Goal: Transaction & Acquisition: Purchase product/service

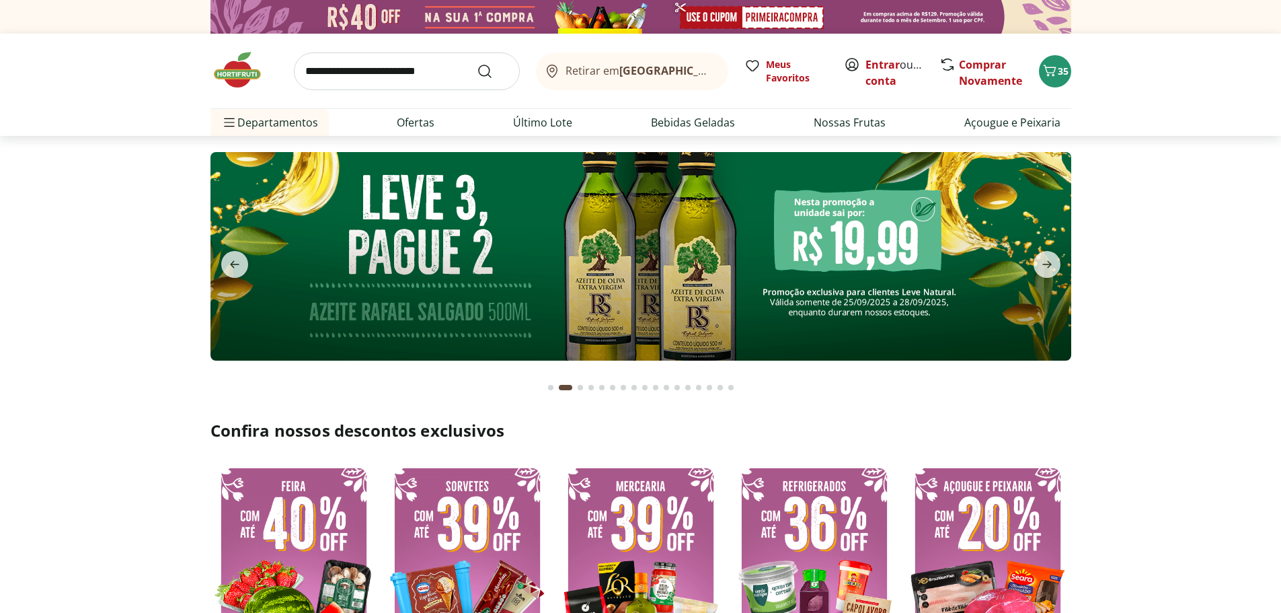
click at [691, 307] on img at bounding box center [640, 256] width 861 height 208
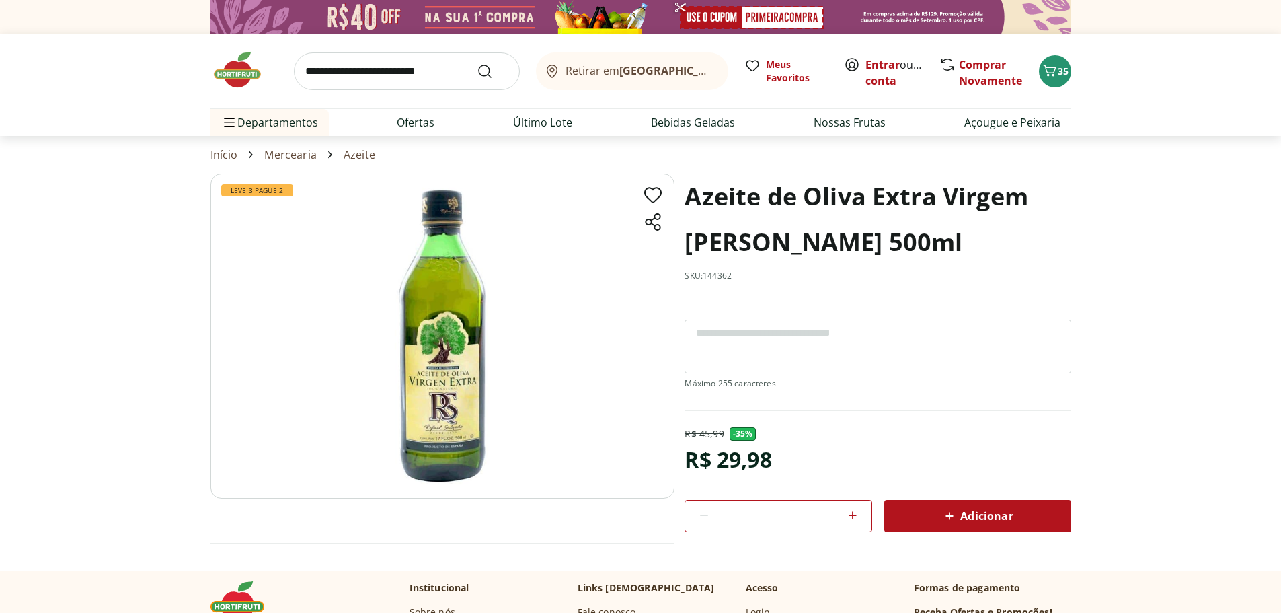
click at [851, 516] on icon at bounding box center [853, 515] width 16 height 16
click at [850, 516] on icon at bounding box center [853, 515] width 16 height 16
type input "*"
click at [974, 518] on span "Adicionar" at bounding box center [976, 516] width 71 height 16
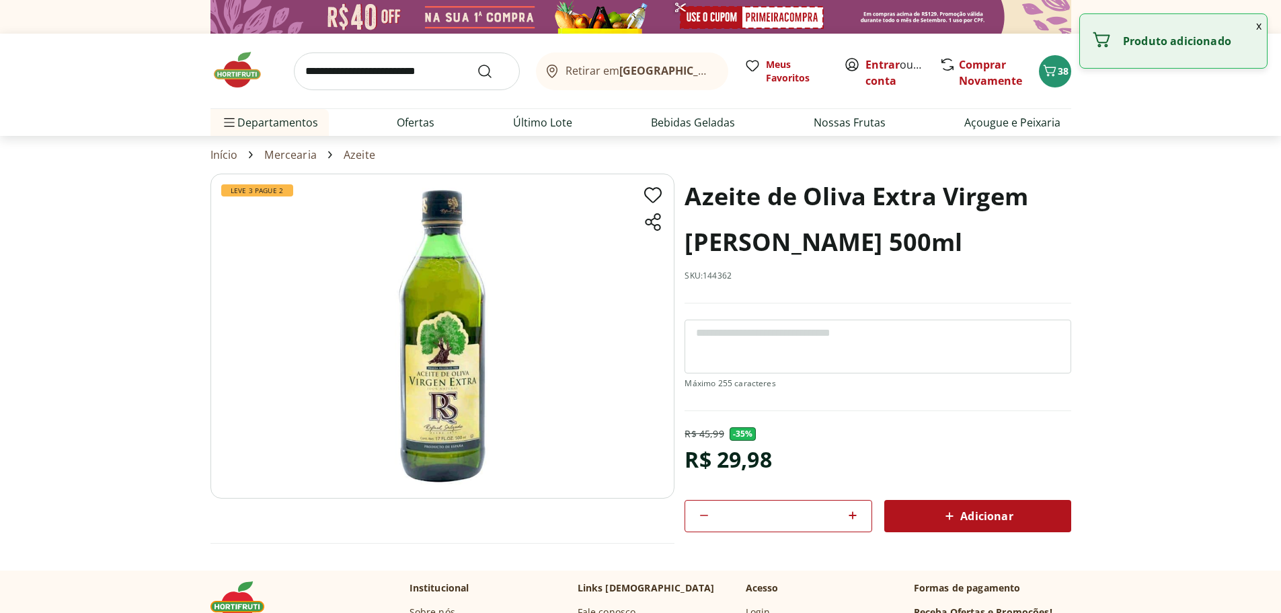
click at [399, 70] on input "search" at bounding box center [407, 71] width 226 height 38
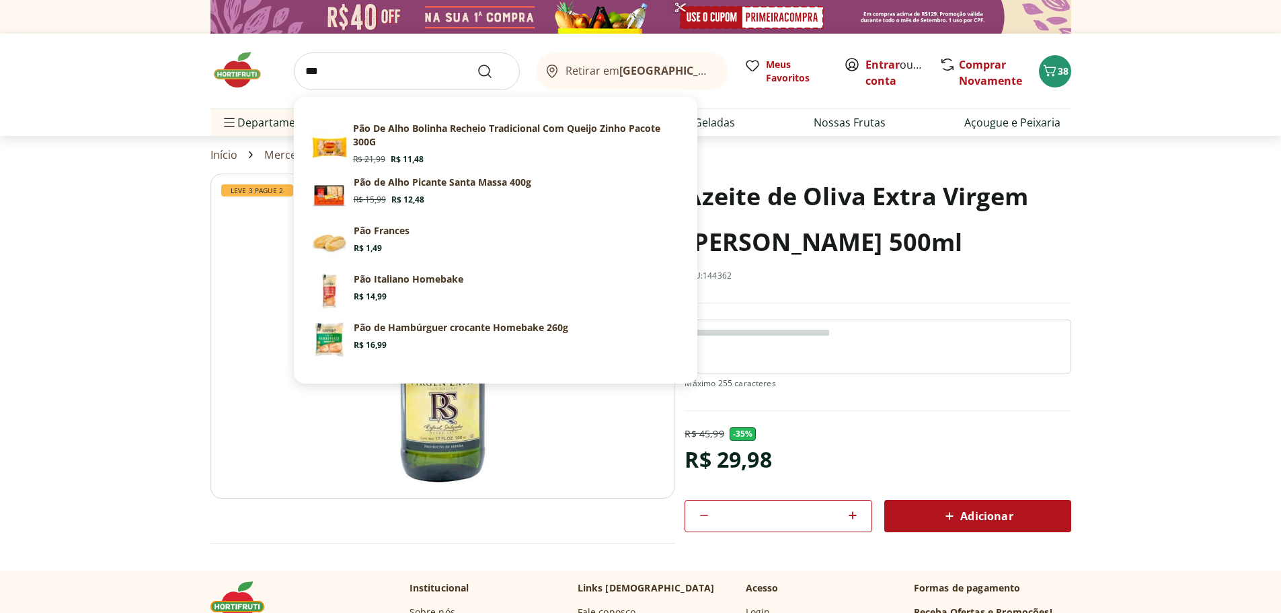
type input "***"
click at [477, 63] on button "Submit Search" at bounding box center [493, 71] width 32 height 16
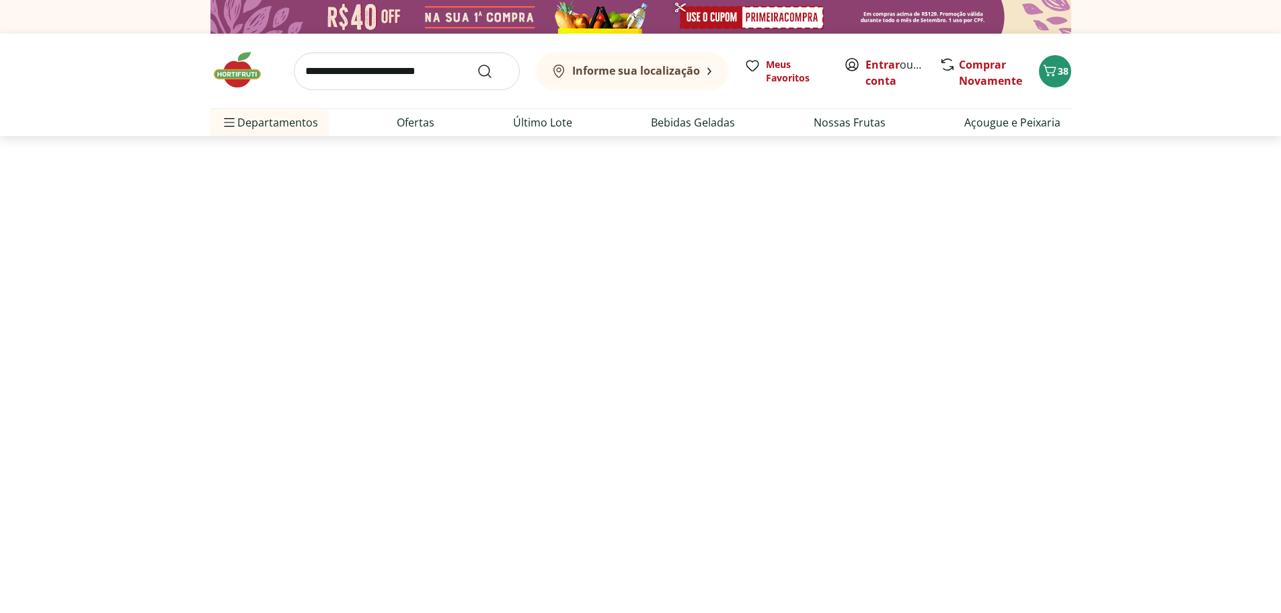
select select "**********"
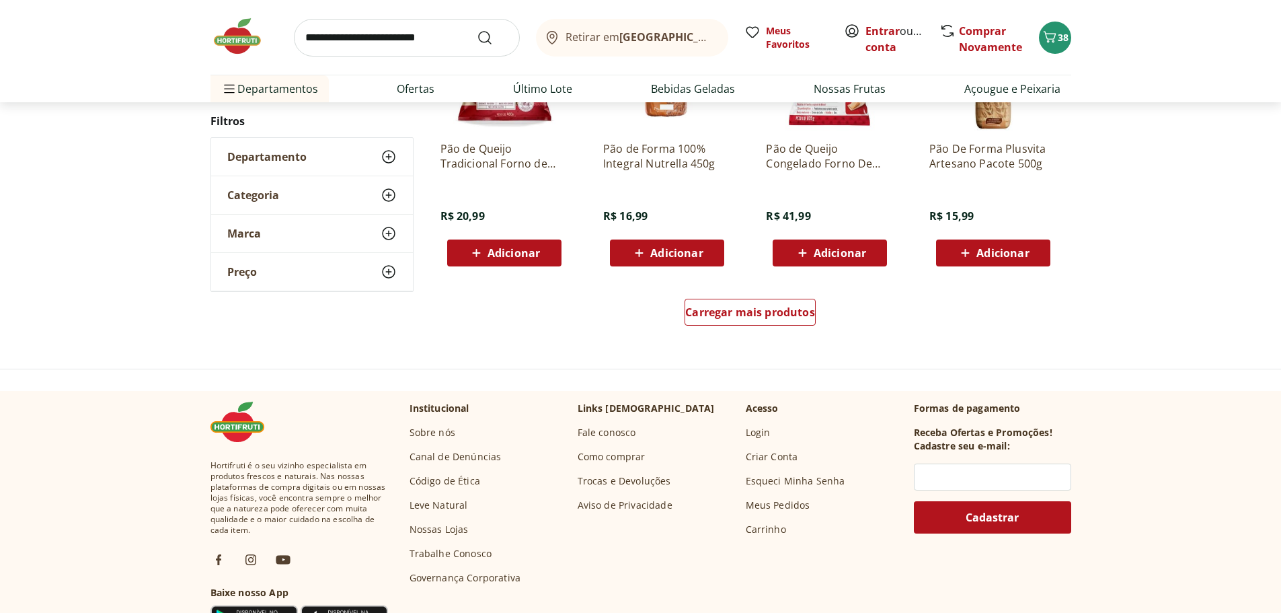
scroll to position [740, 0]
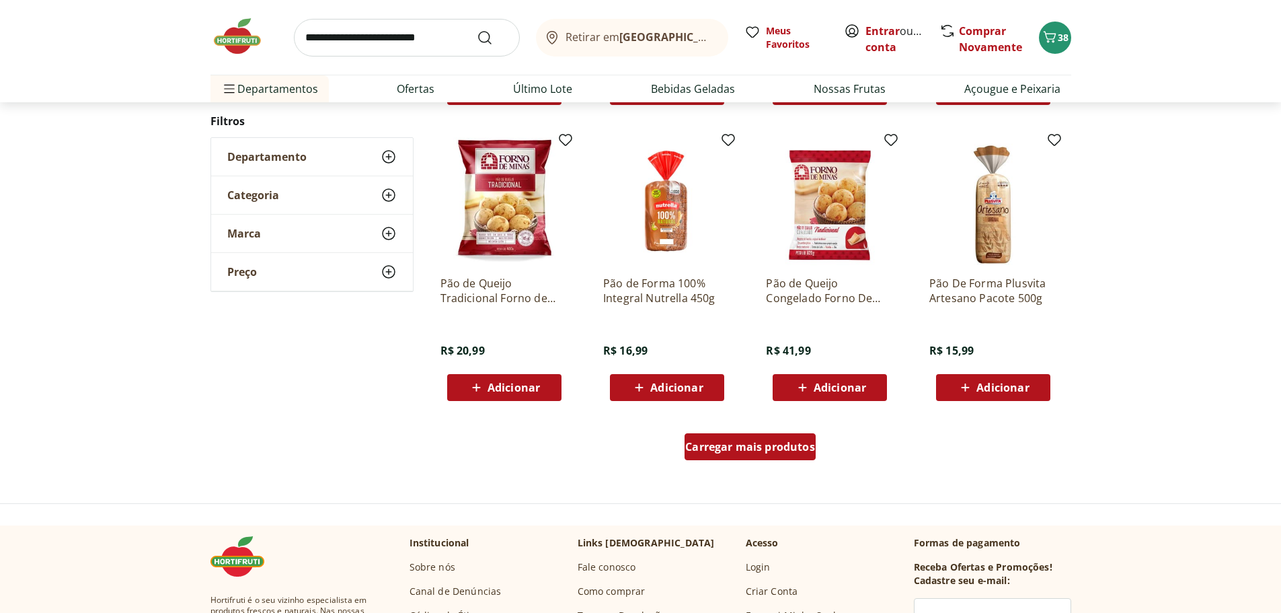
click at [735, 447] on span "Carregar mais produtos" at bounding box center [750, 446] width 130 height 11
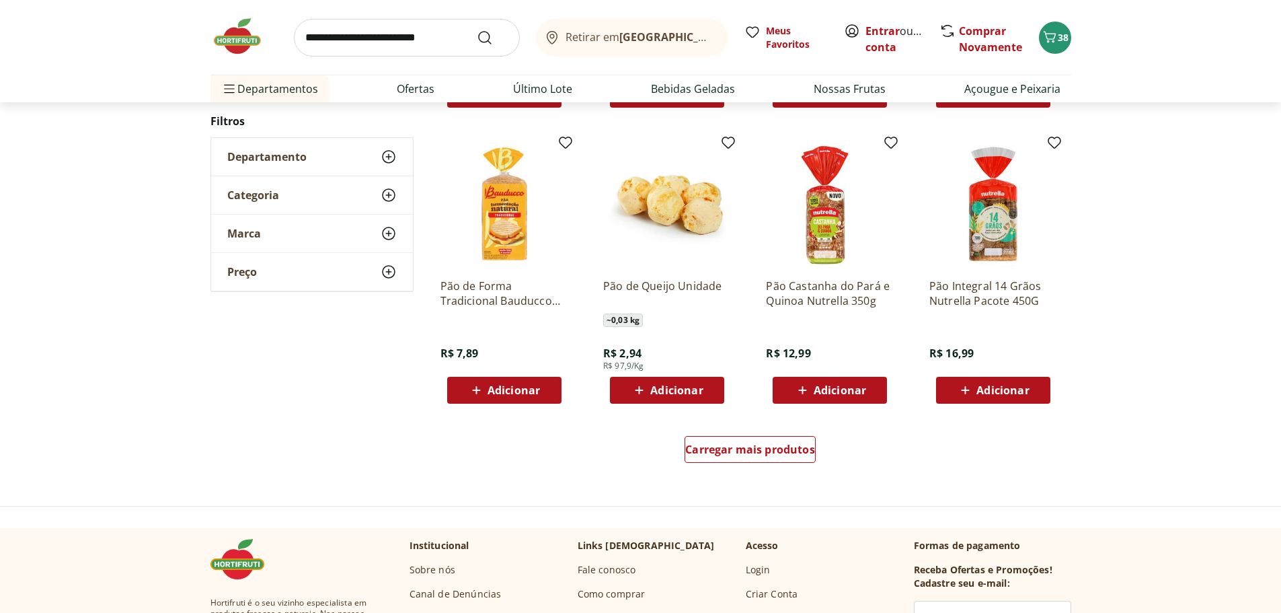
scroll to position [1681, 0]
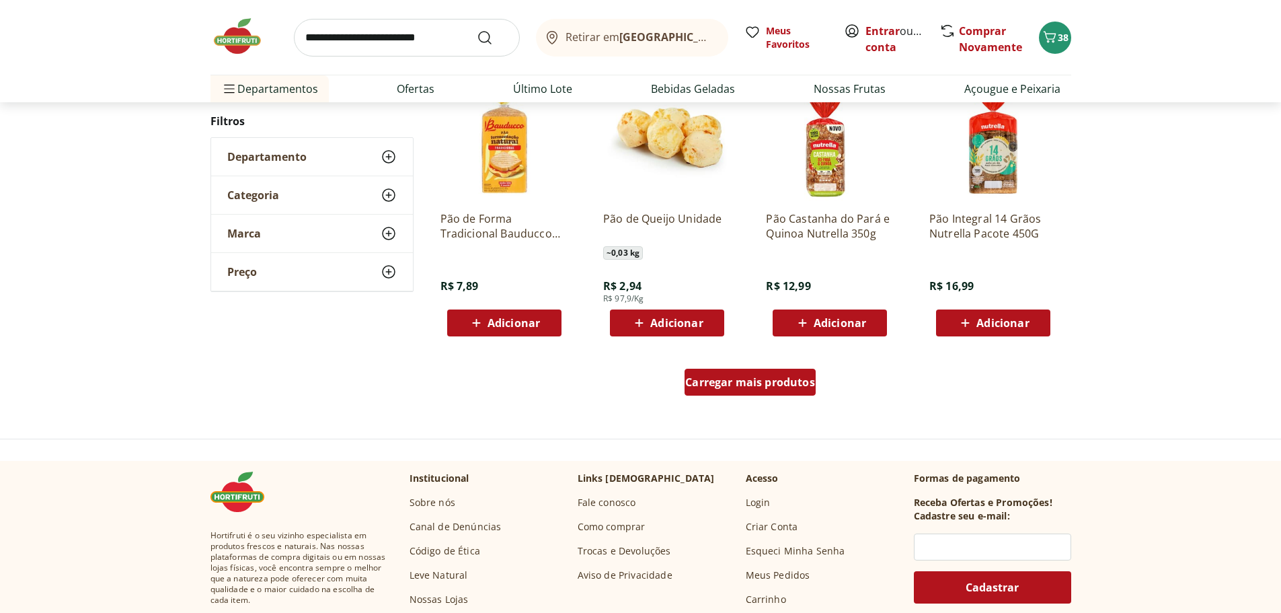
click at [712, 387] on span "Carregar mais produtos" at bounding box center [750, 382] width 130 height 11
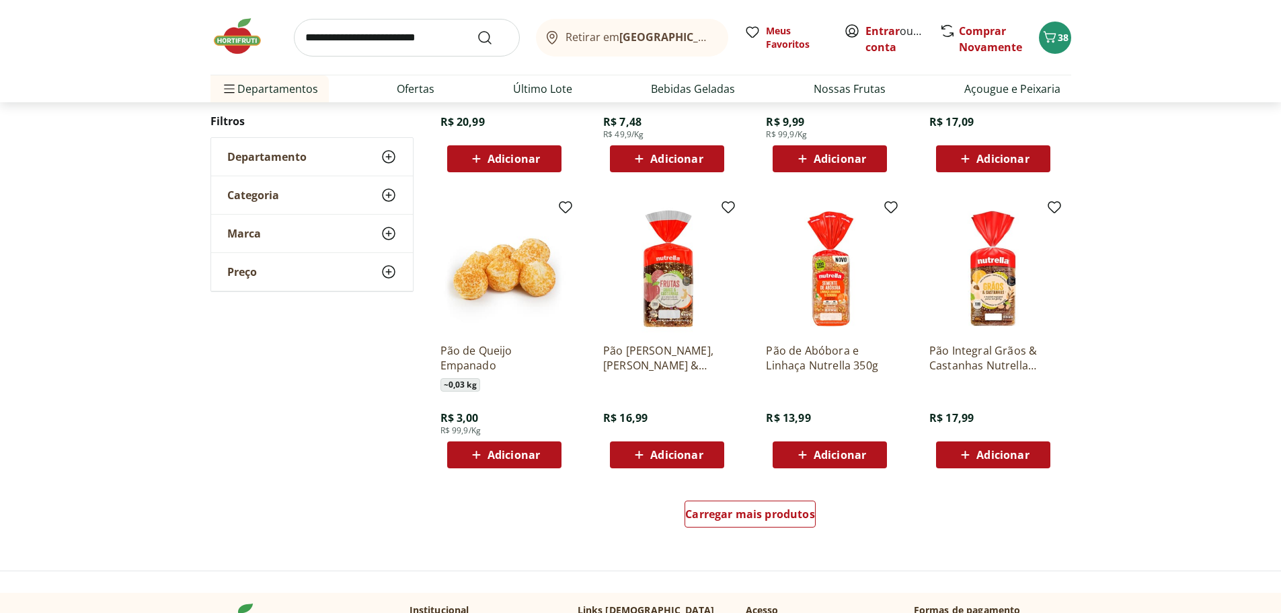
scroll to position [2421, 0]
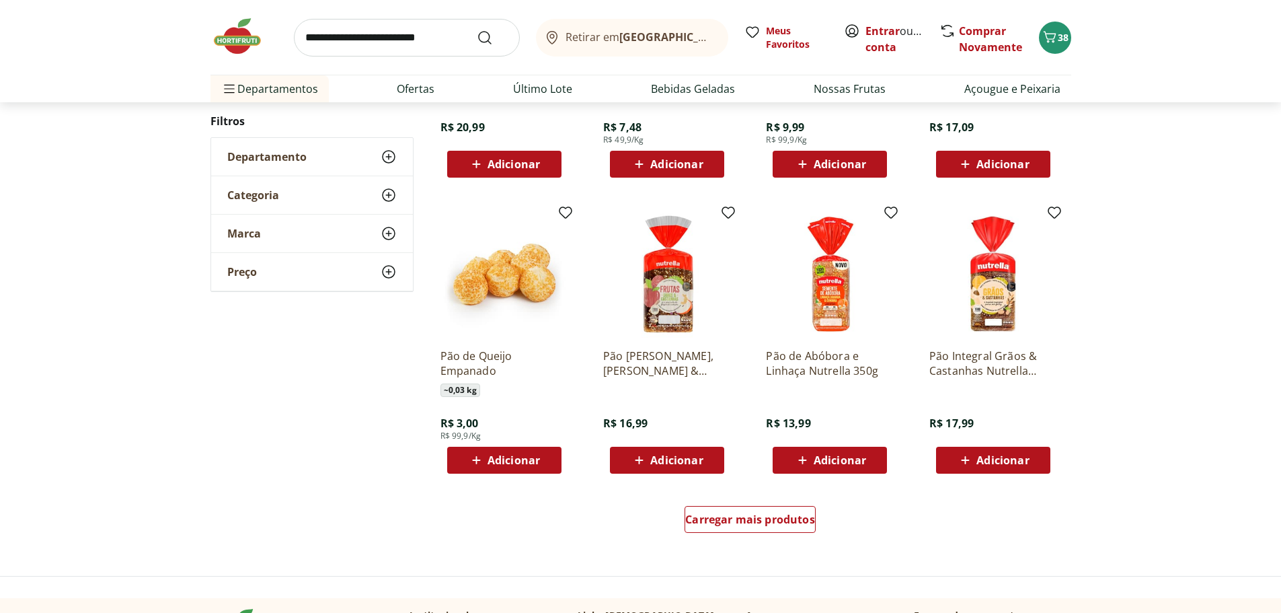
click at [391, 39] on input "search" at bounding box center [407, 38] width 226 height 38
type input "**********"
click at [477, 30] on button "Submit Search" at bounding box center [493, 38] width 32 height 16
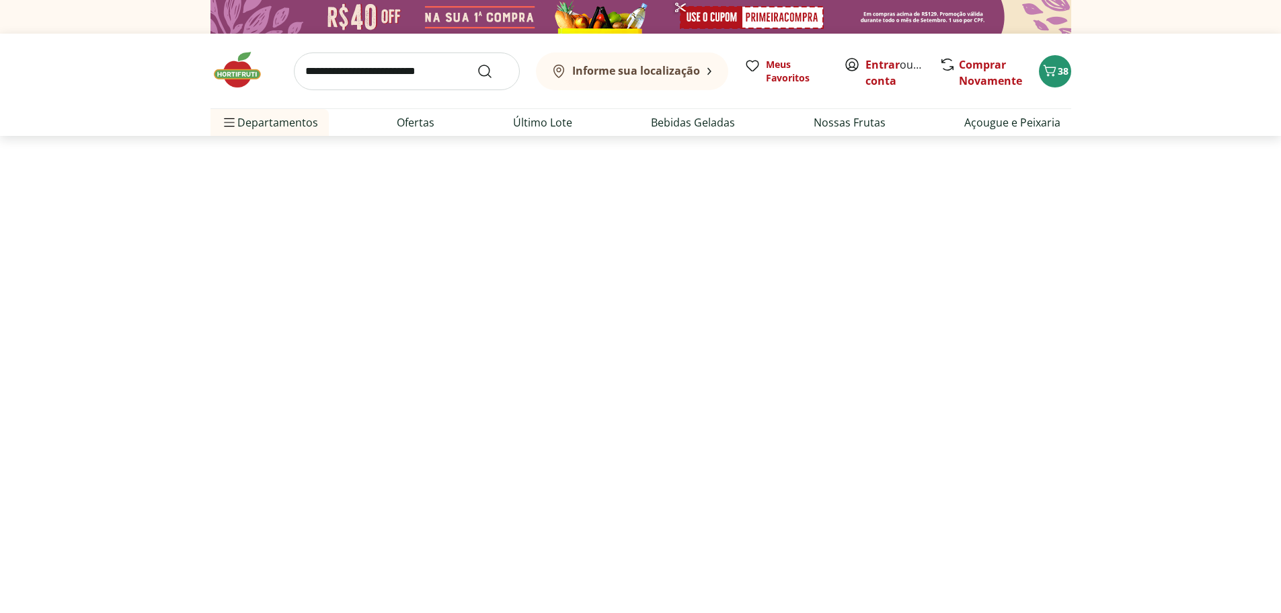
select select "**********"
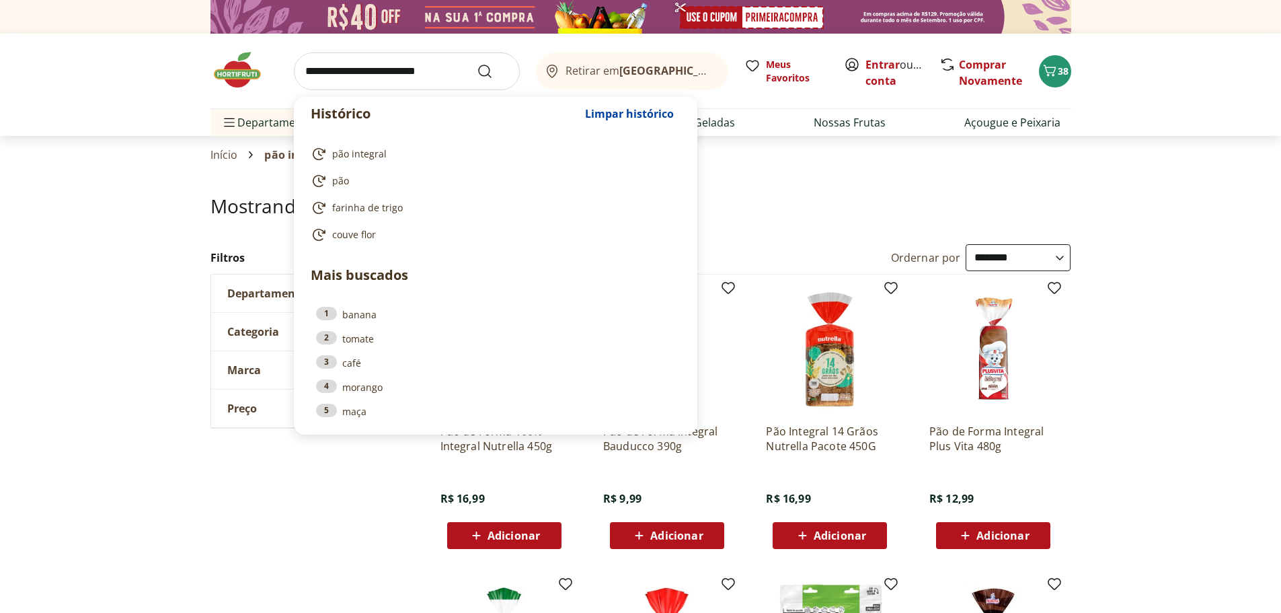
click at [350, 85] on input "search" at bounding box center [407, 71] width 226 height 38
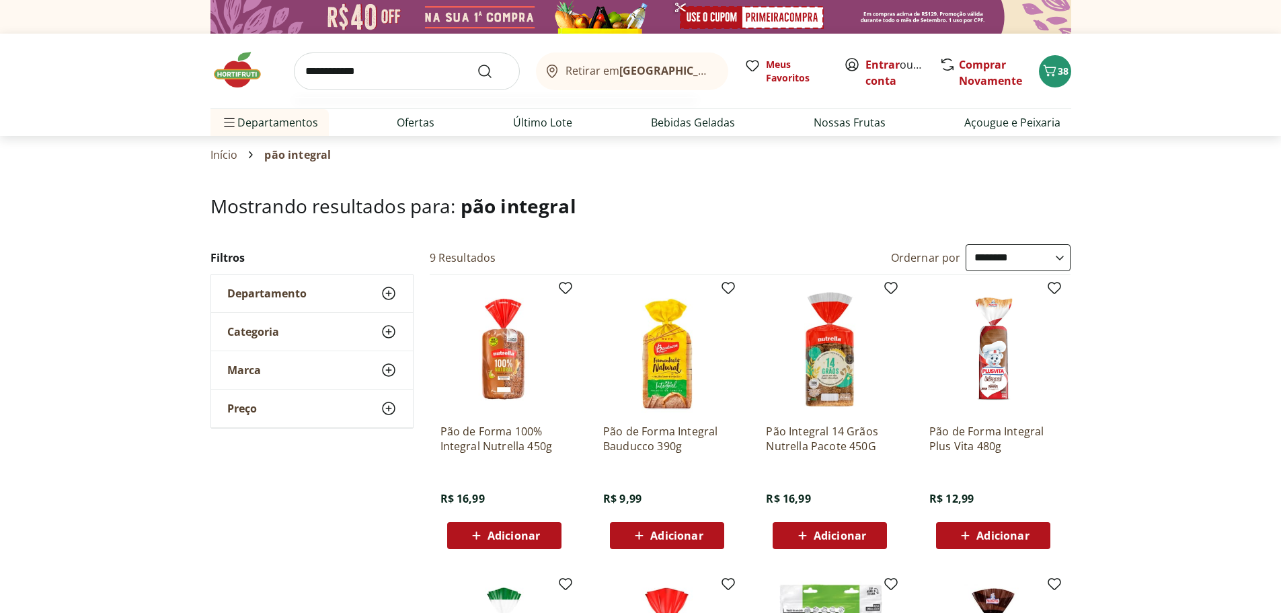
type input "**********"
click at [477, 63] on button "Submit Search" at bounding box center [493, 71] width 32 height 16
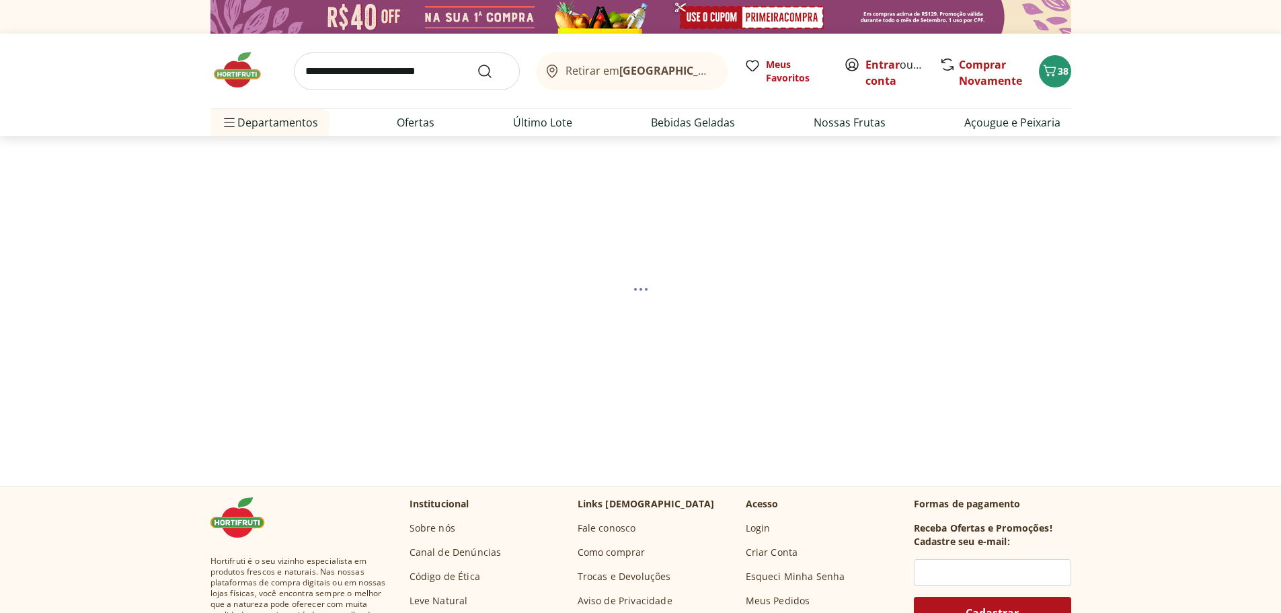
select select "**********"
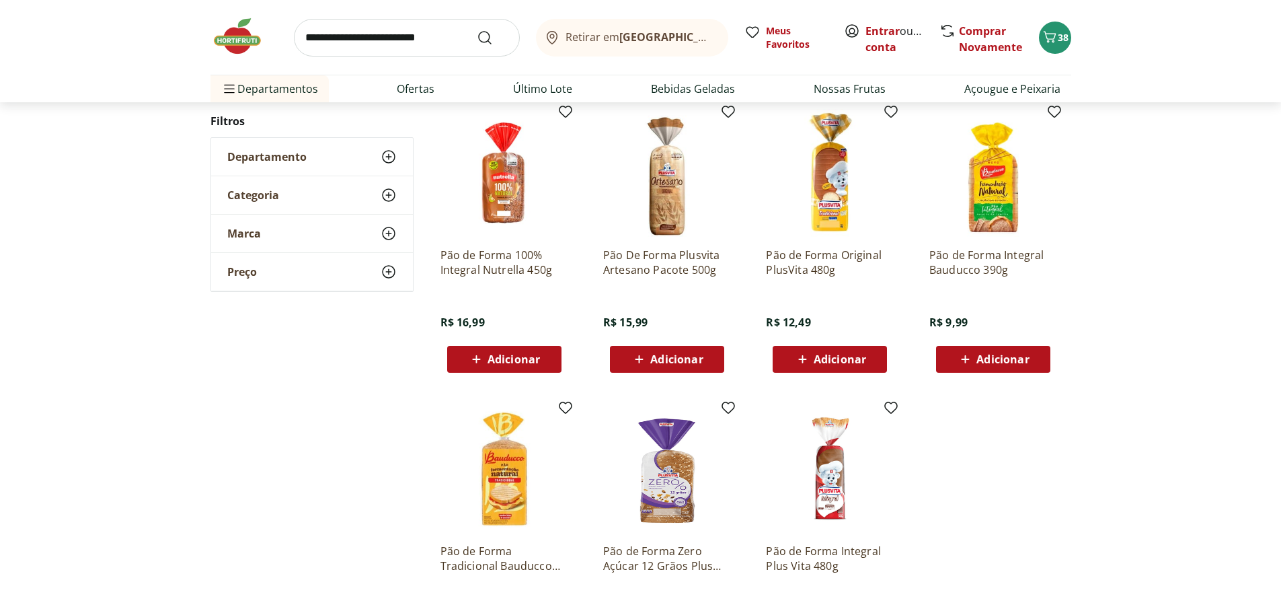
scroll to position [202, 0]
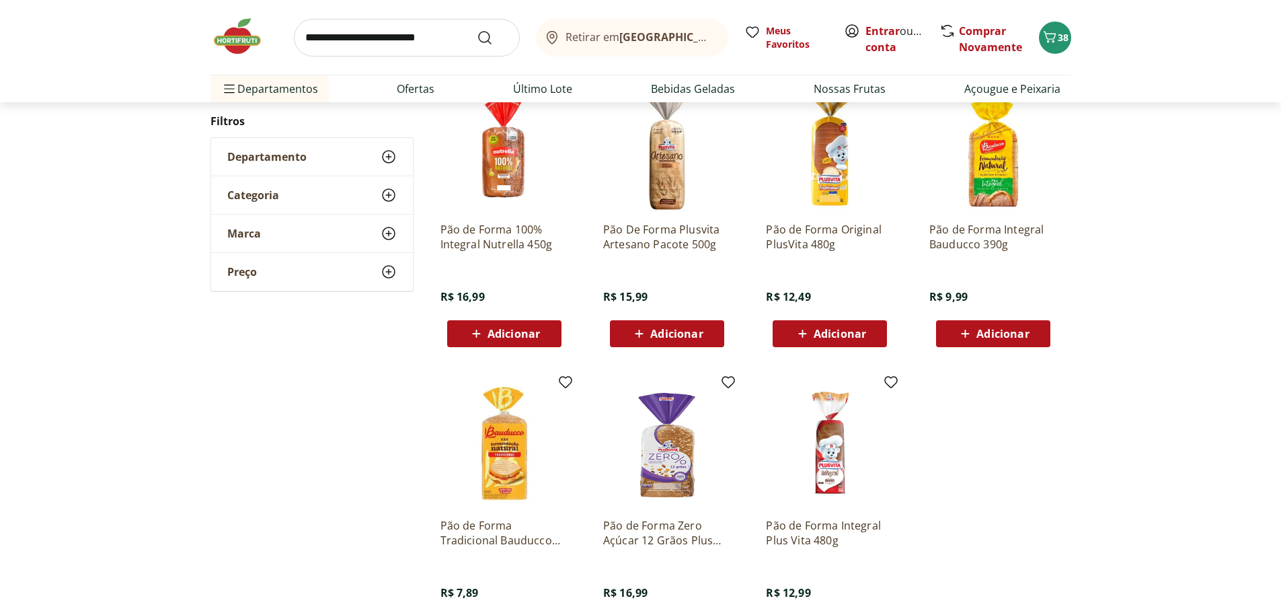
click at [832, 462] on img at bounding box center [830, 443] width 128 height 128
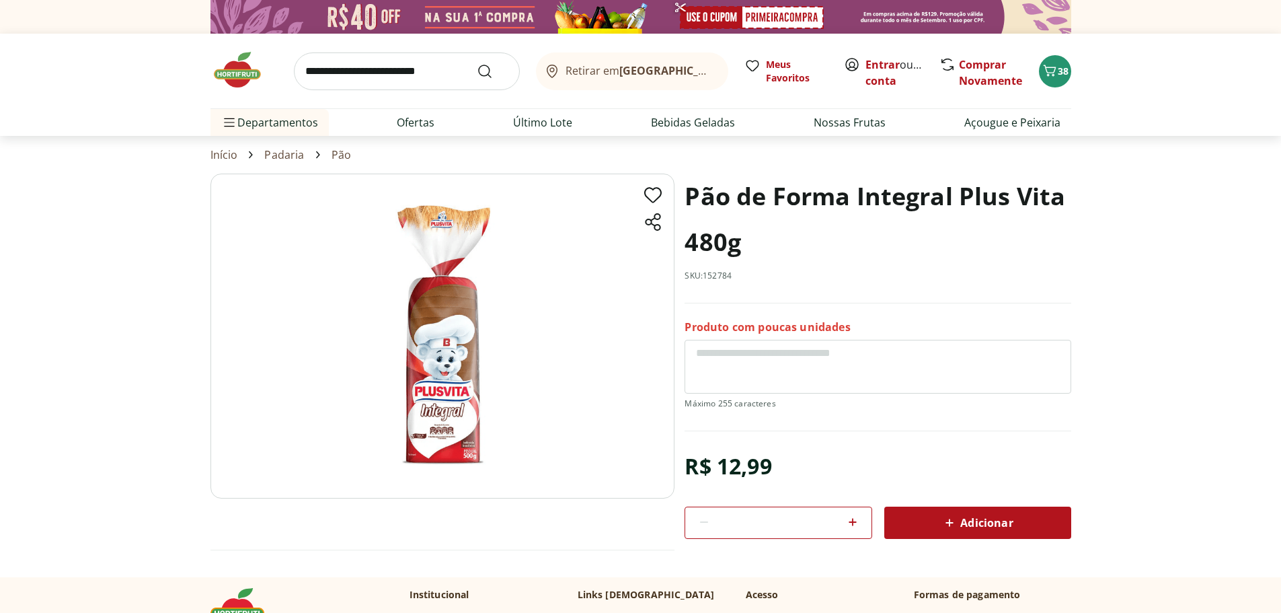
click at [993, 526] on span "Adicionar" at bounding box center [976, 522] width 71 height 16
click at [1052, 83] on button "39" at bounding box center [1055, 71] width 32 height 32
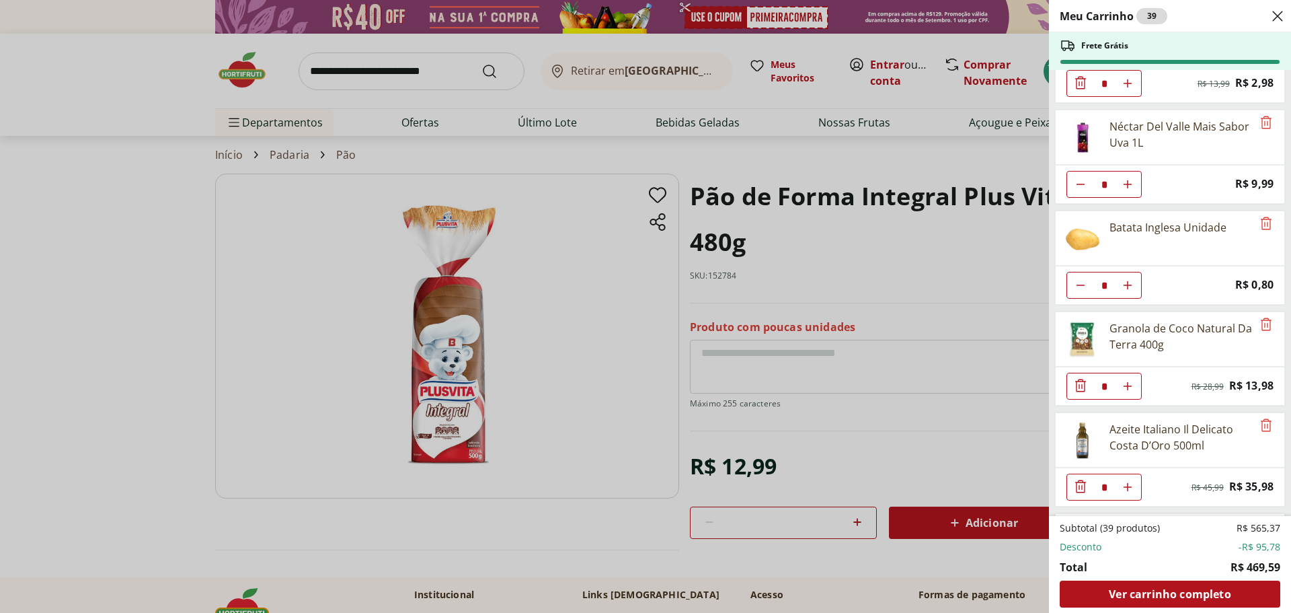
scroll to position [1210, 0]
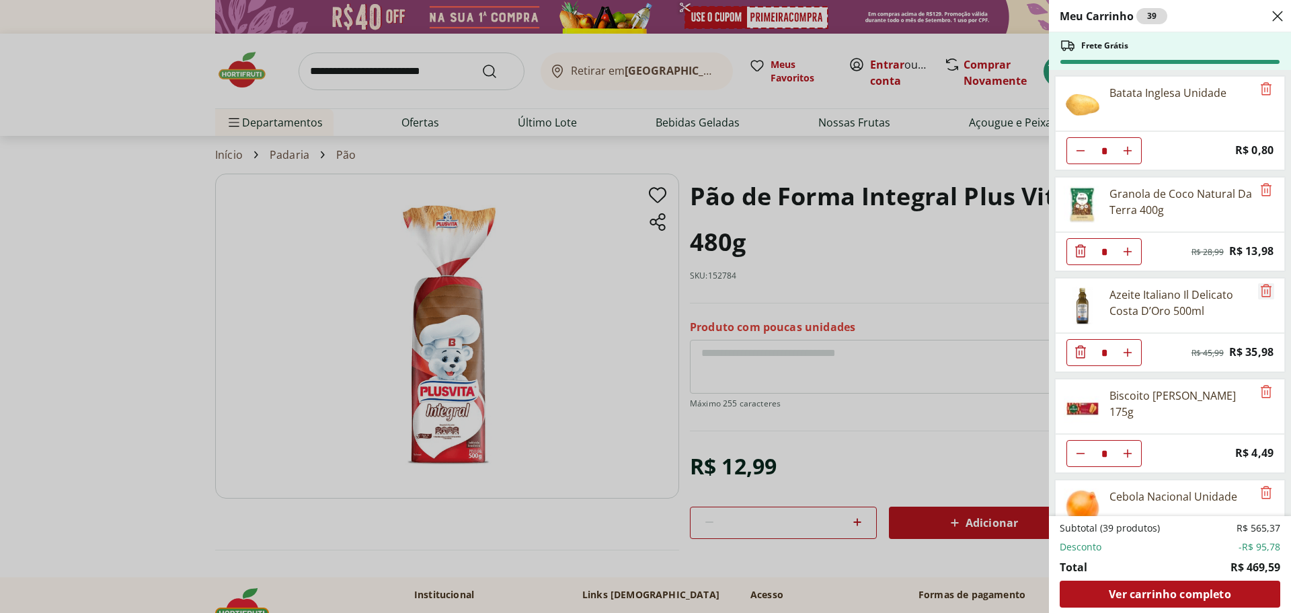
click at [1261, 291] on icon "Remove" at bounding box center [1266, 290] width 11 height 13
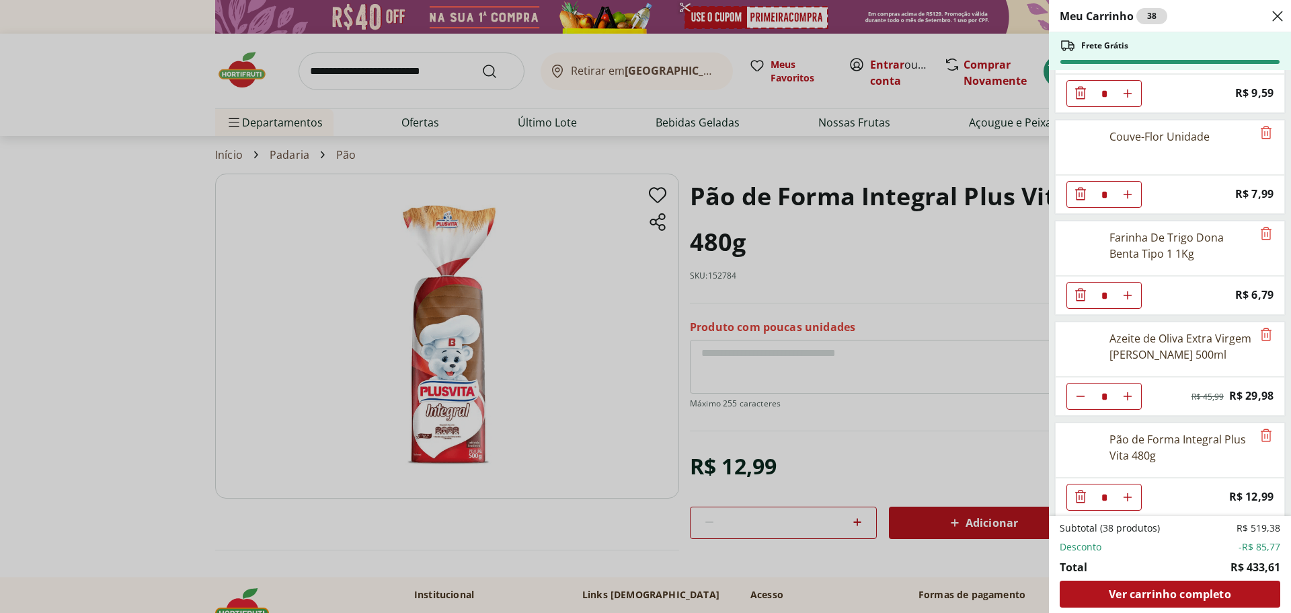
scroll to position [1980, 0]
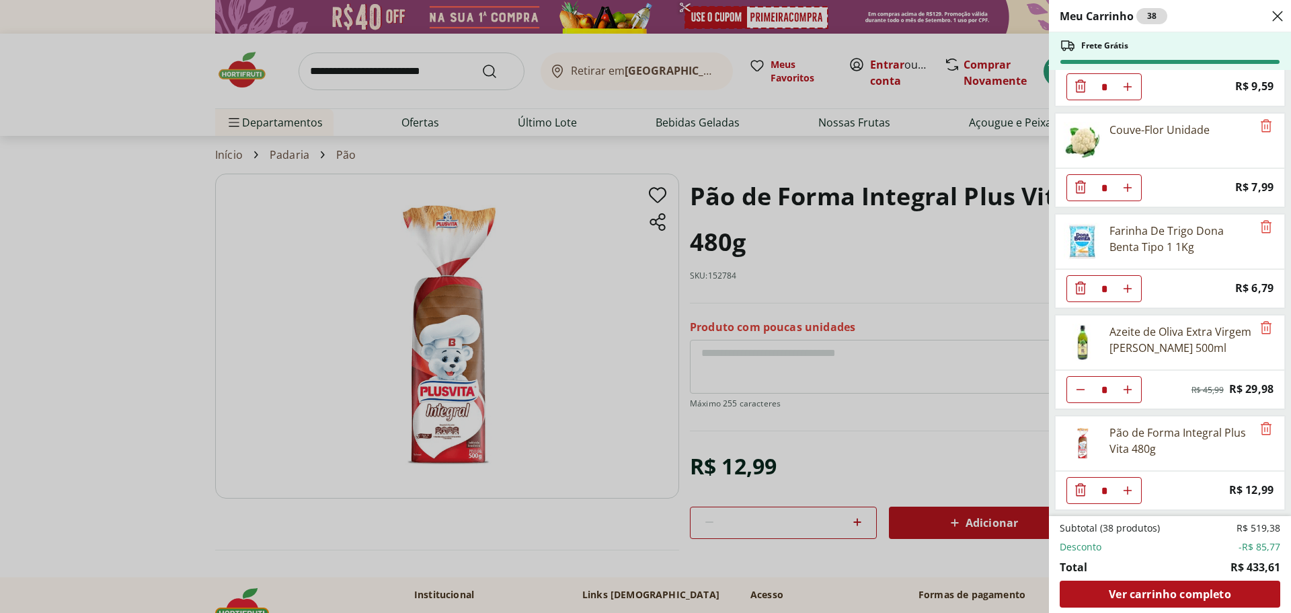
click at [244, 70] on div "Meu Carrinho 38 Frete Grátis Repolho Roxo Unidade * Price: R$ 4,89 Cebola Roxa …" at bounding box center [645, 306] width 1291 height 613
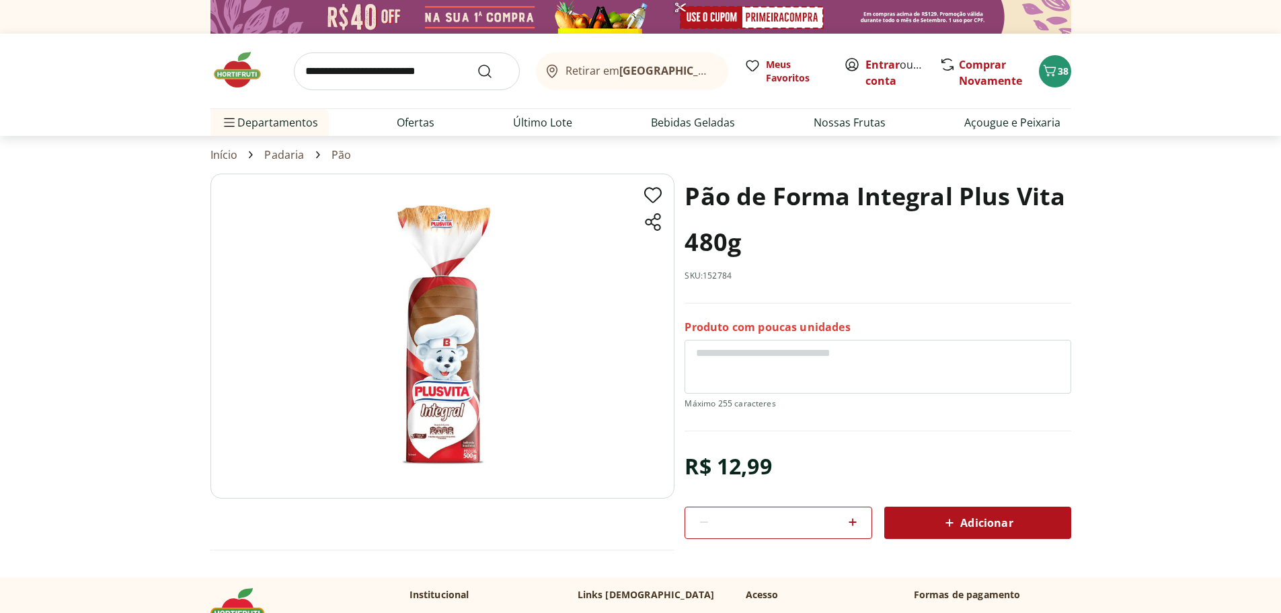
click at [245, 80] on img at bounding box center [243, 70] width 67 height 40
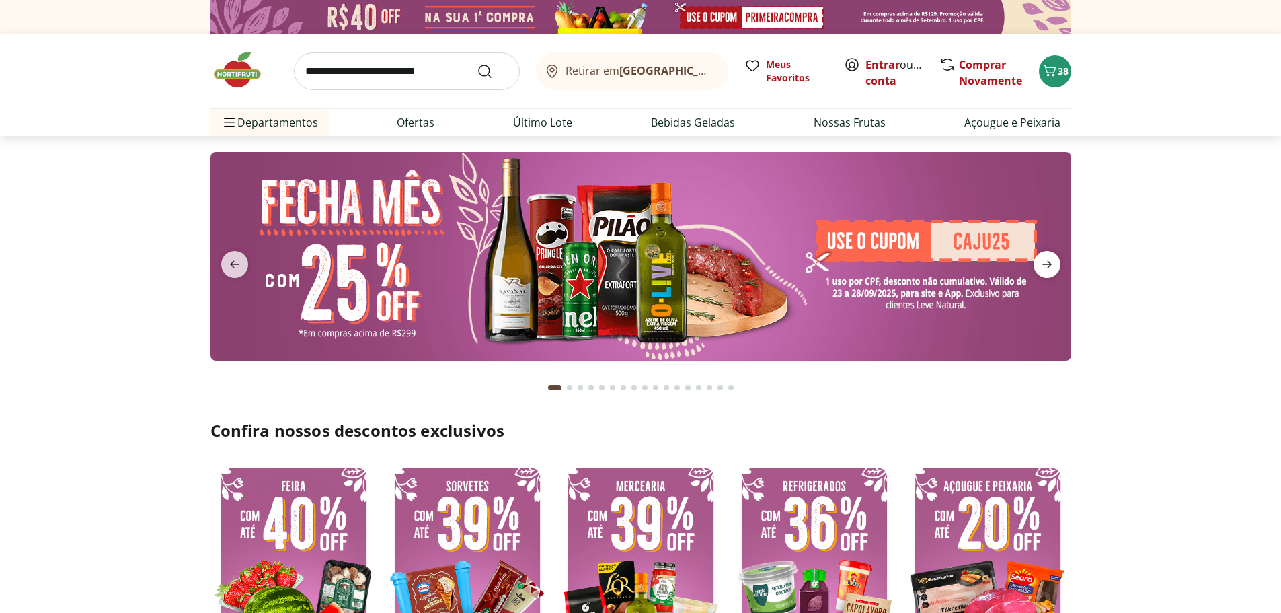
click at [1045, 274] on span "next" at bounding box center [1047, 264] width 27 height 27
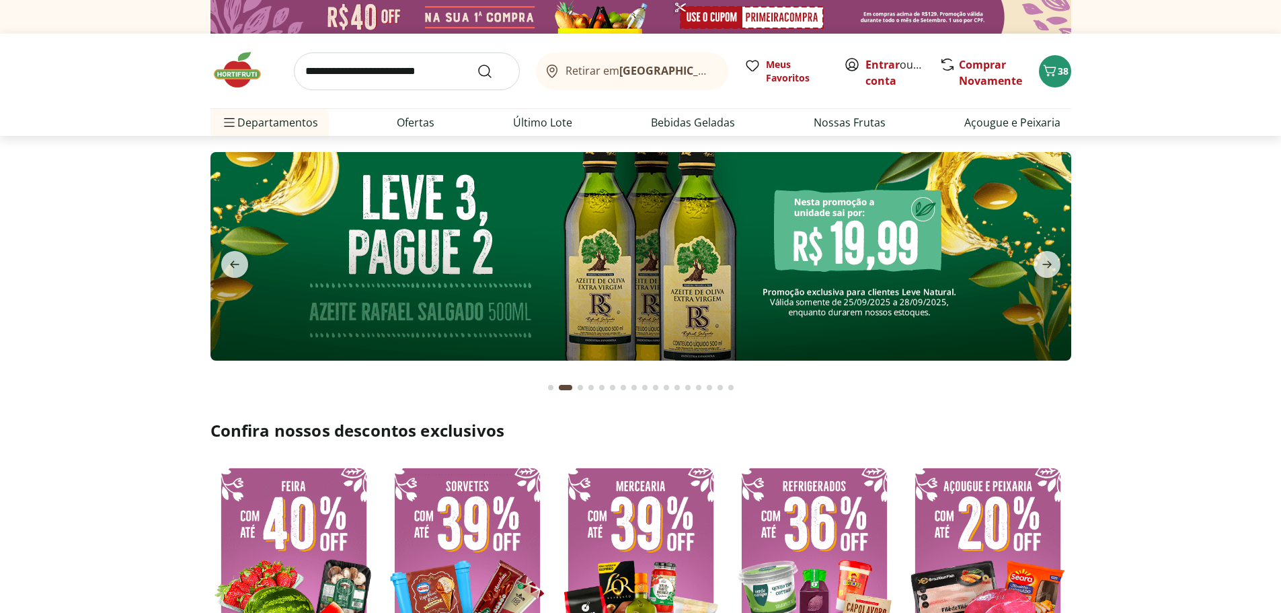
click at [817, 274] on img at bounding box center [640, 256] width 861 height 208
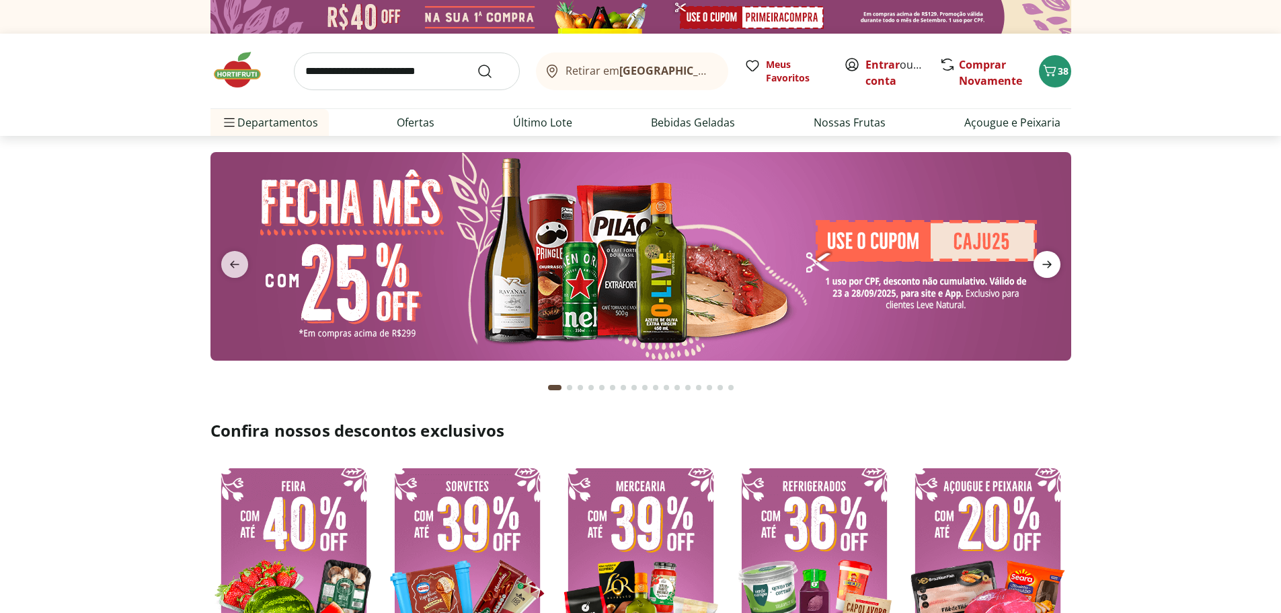
click at [1039, 266] on icon "next" at bounding box center [1047, 264] width 16 height 16
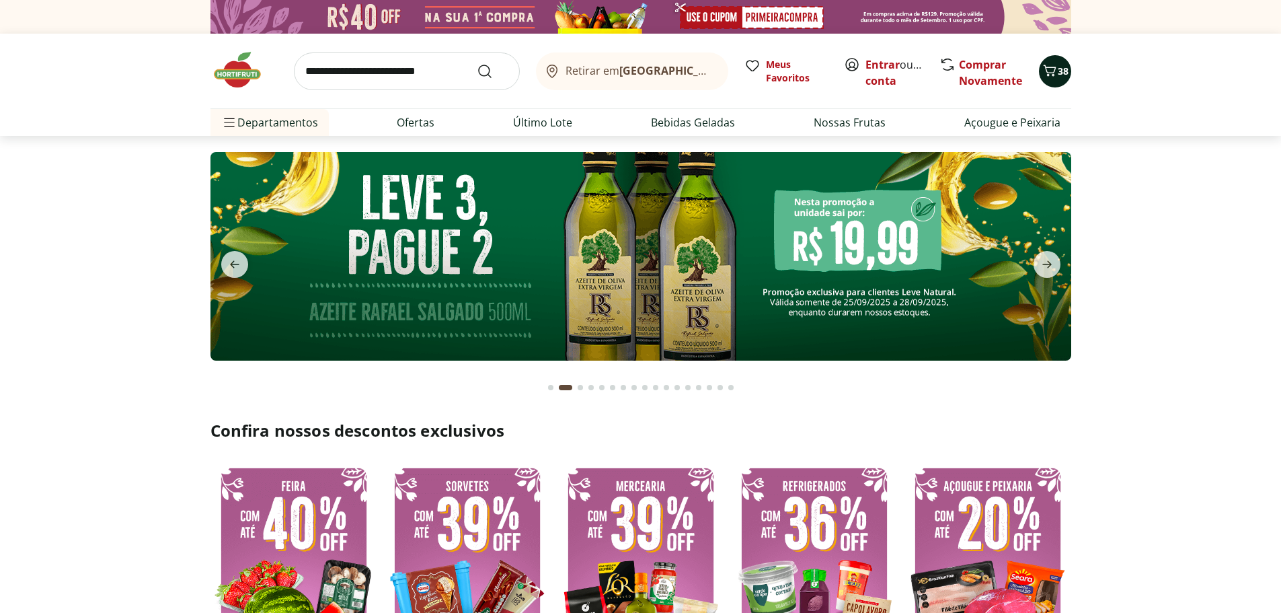
click at [1054, 71] on icon "Carrinho" at bounding box center [1049, 70] width 13 height 11
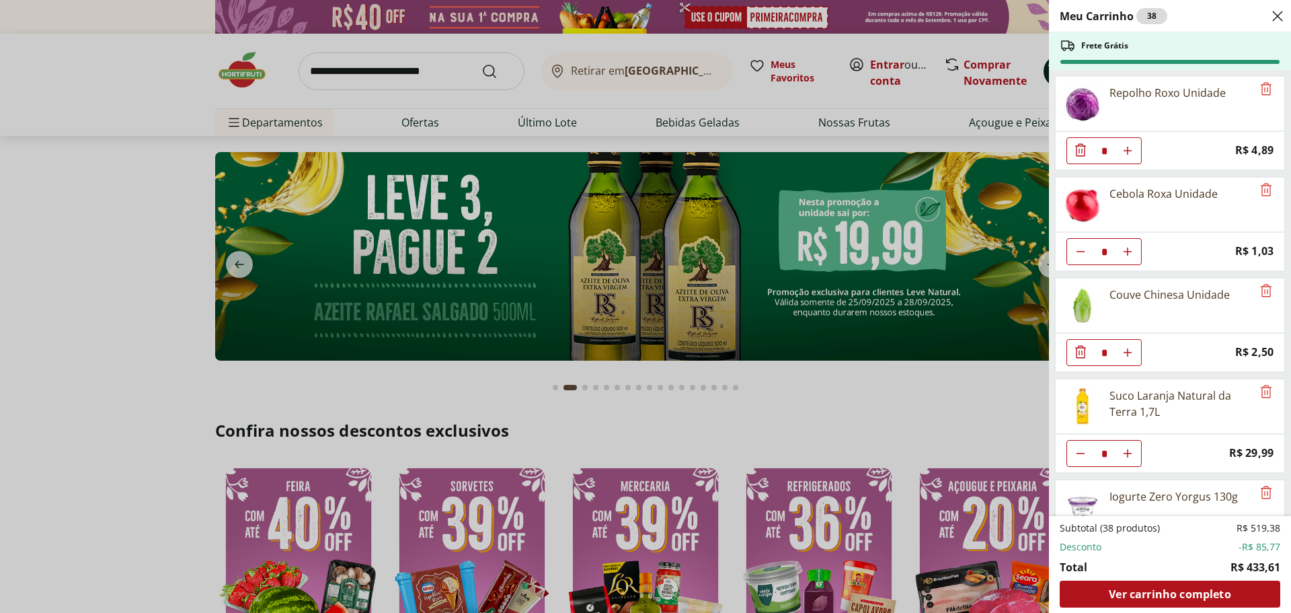
type input "*"
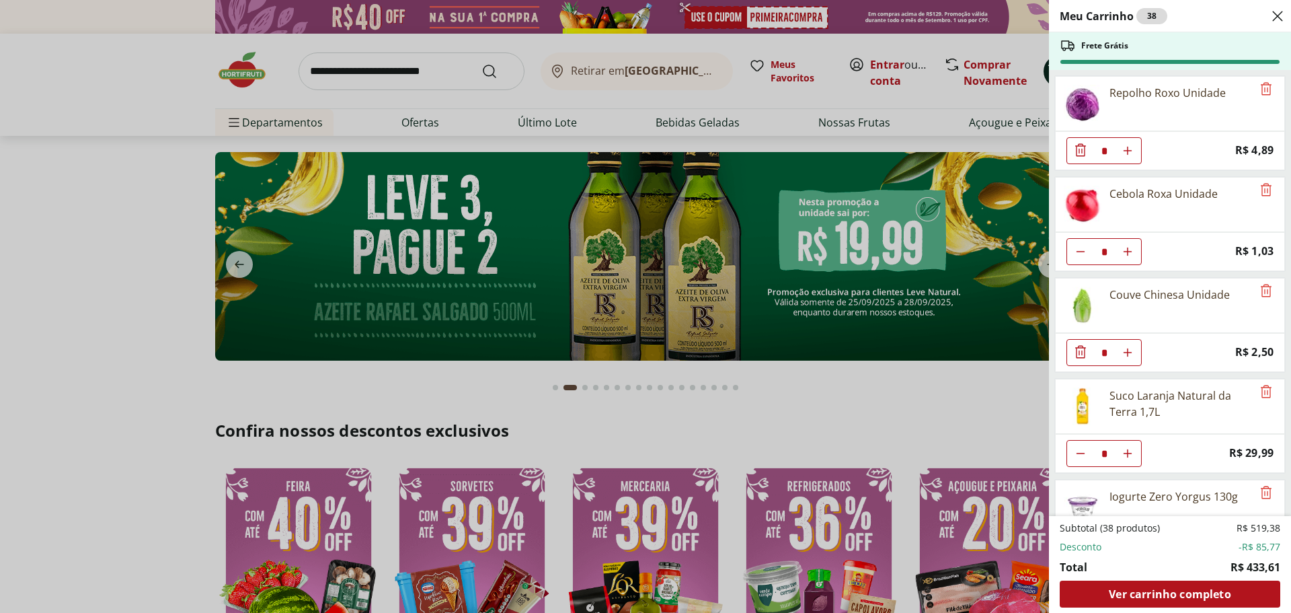
type input "*"
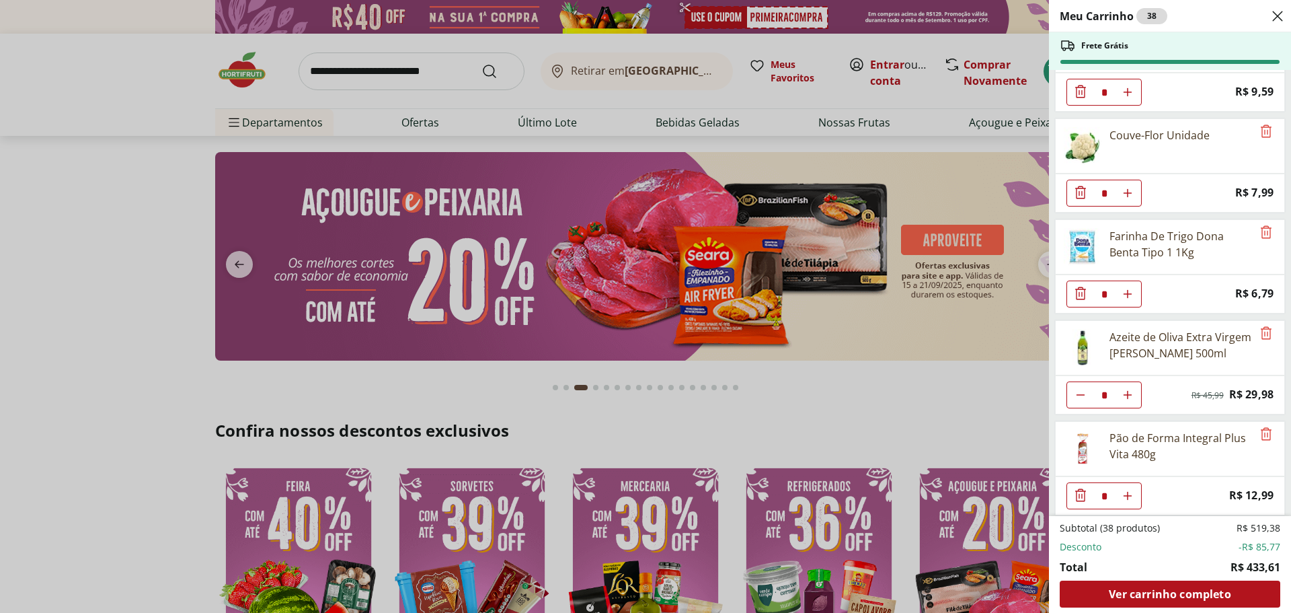
scroll to position [1980, 0]
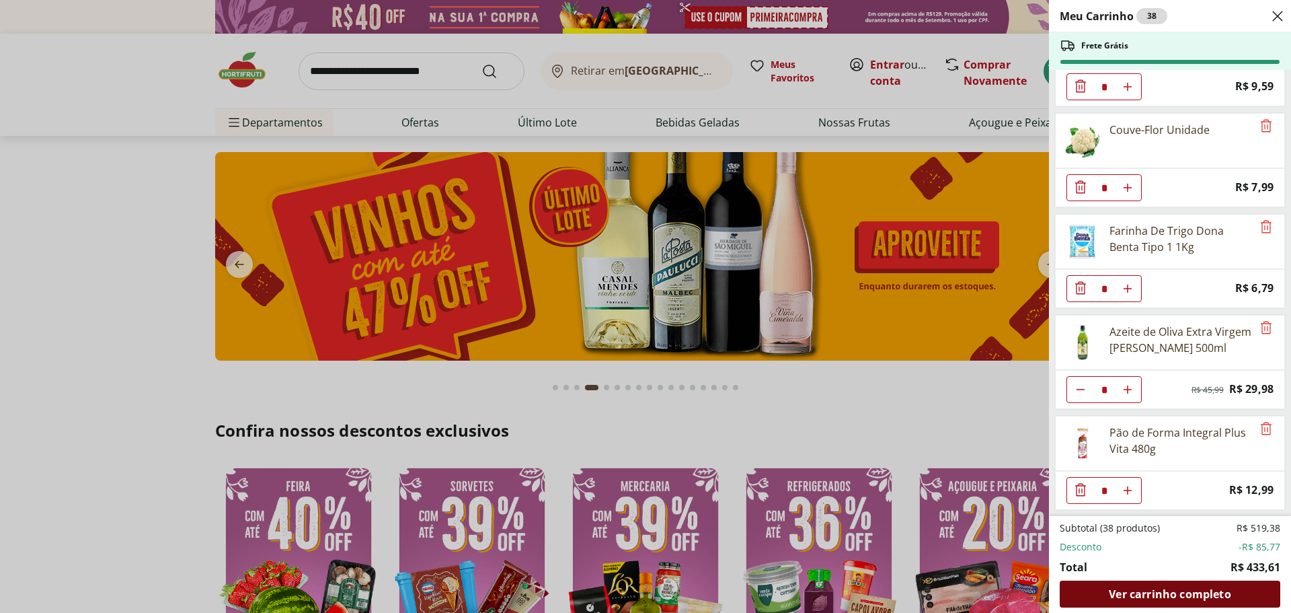
click at [1174, 594] on span "Ver carrinho completo" at bounding box center [1170, 593] width 122 height 11
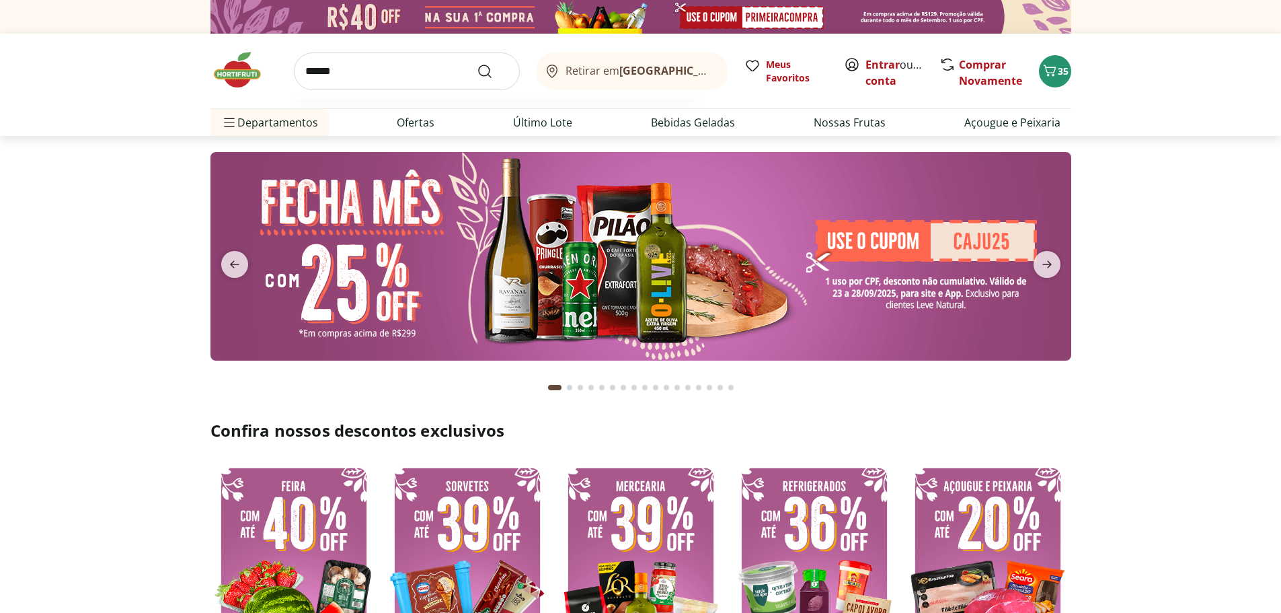
type input "******"
click at [477, 63] on button "Submit Search" at bounding box center [493, 71] width 32 height 16
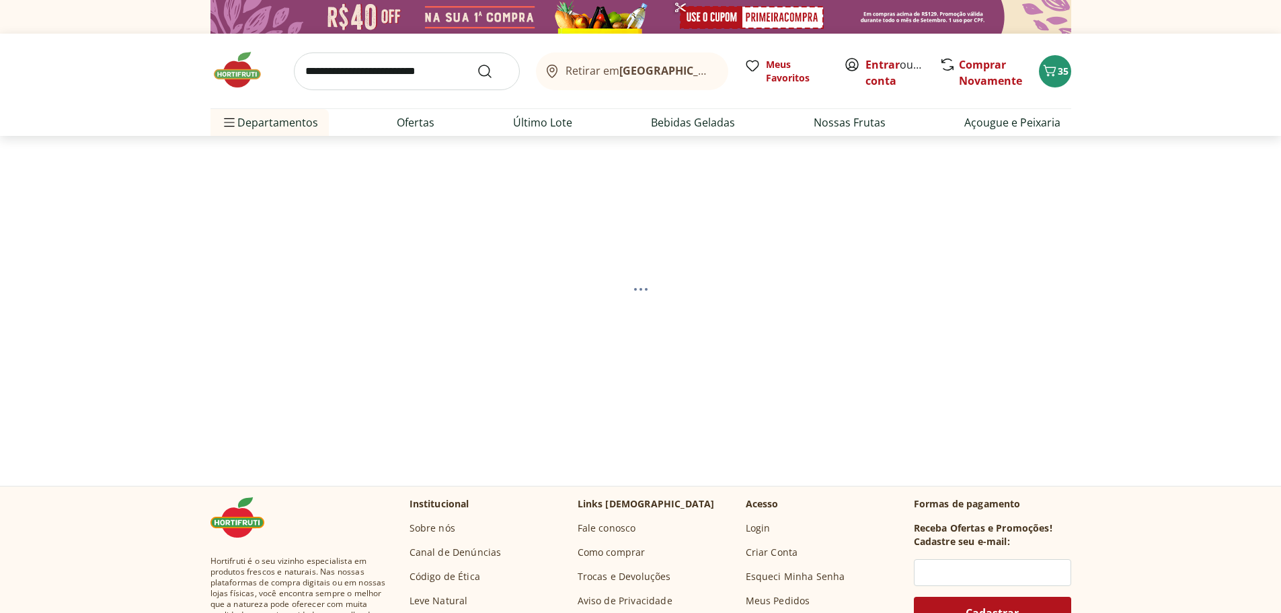
select select "**********"
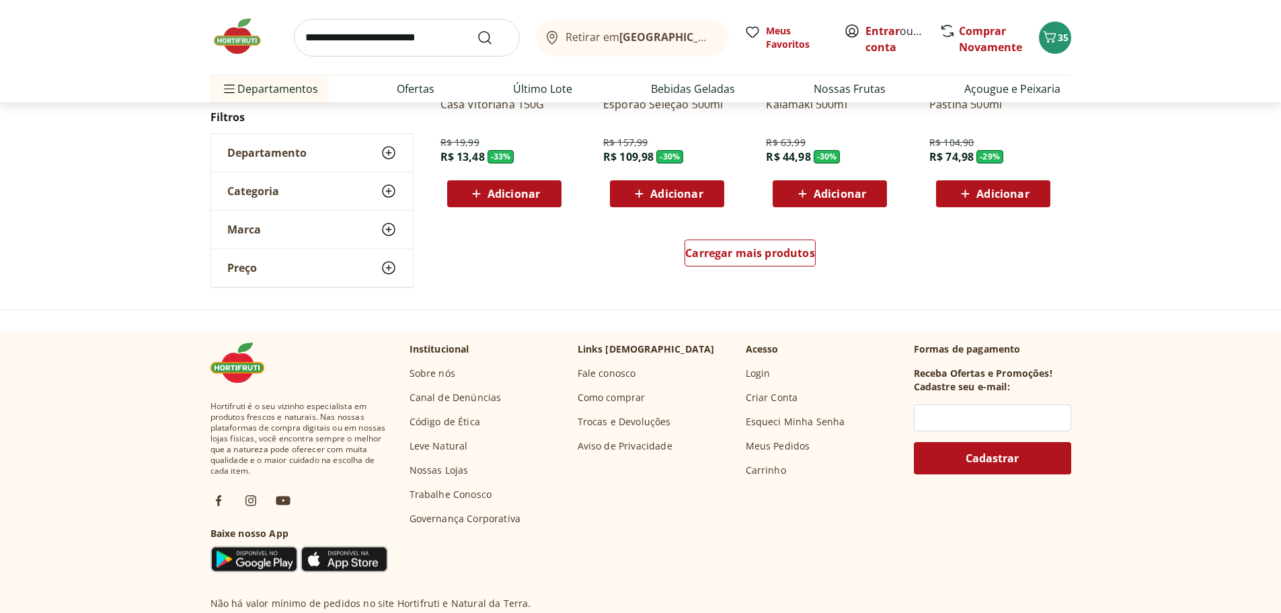
scroll to position [941, 0]
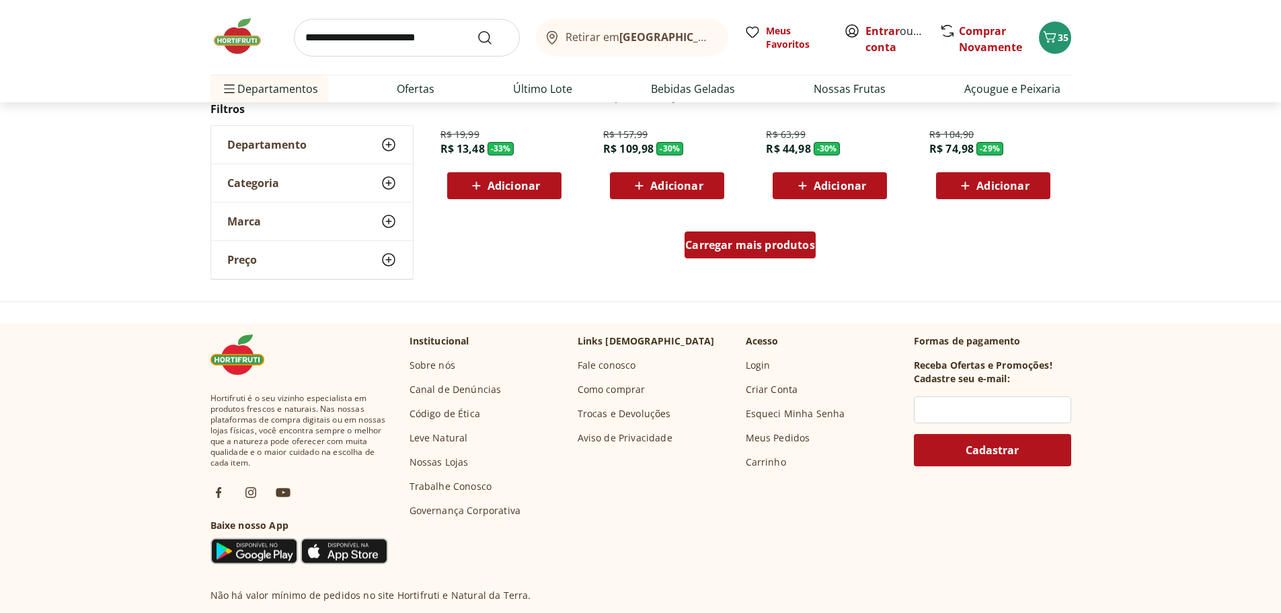
click at [741, 245] on span "Carregar mais produtos" at bounding box center [750, 244] width 130 height 11
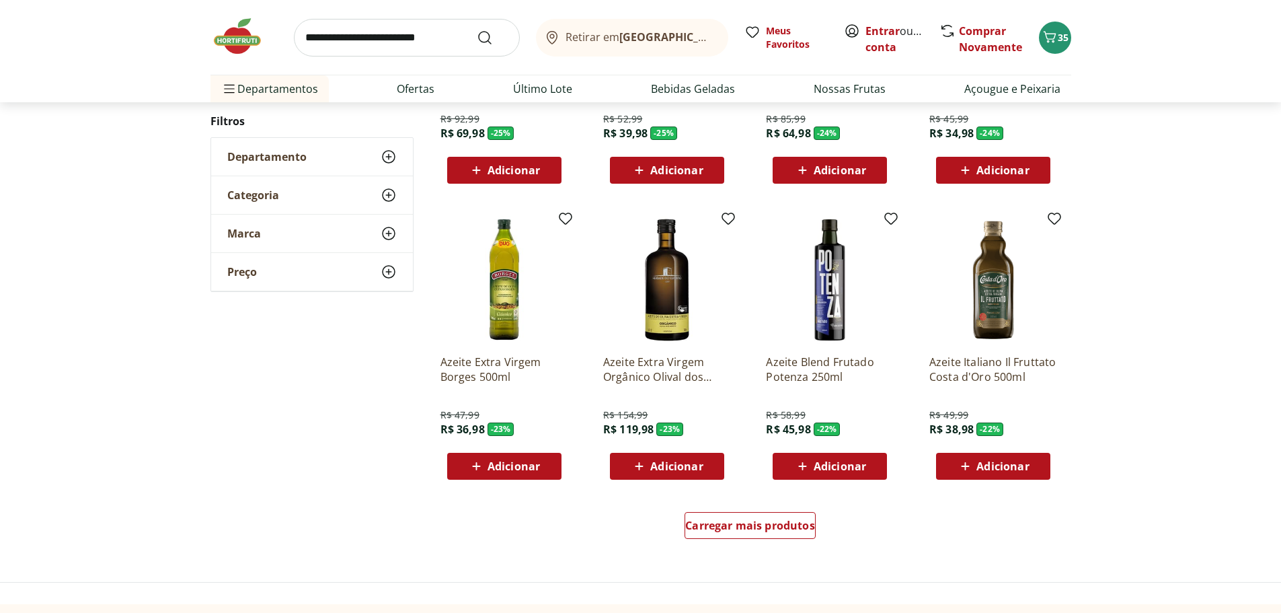
scroll to position [1547, 0]
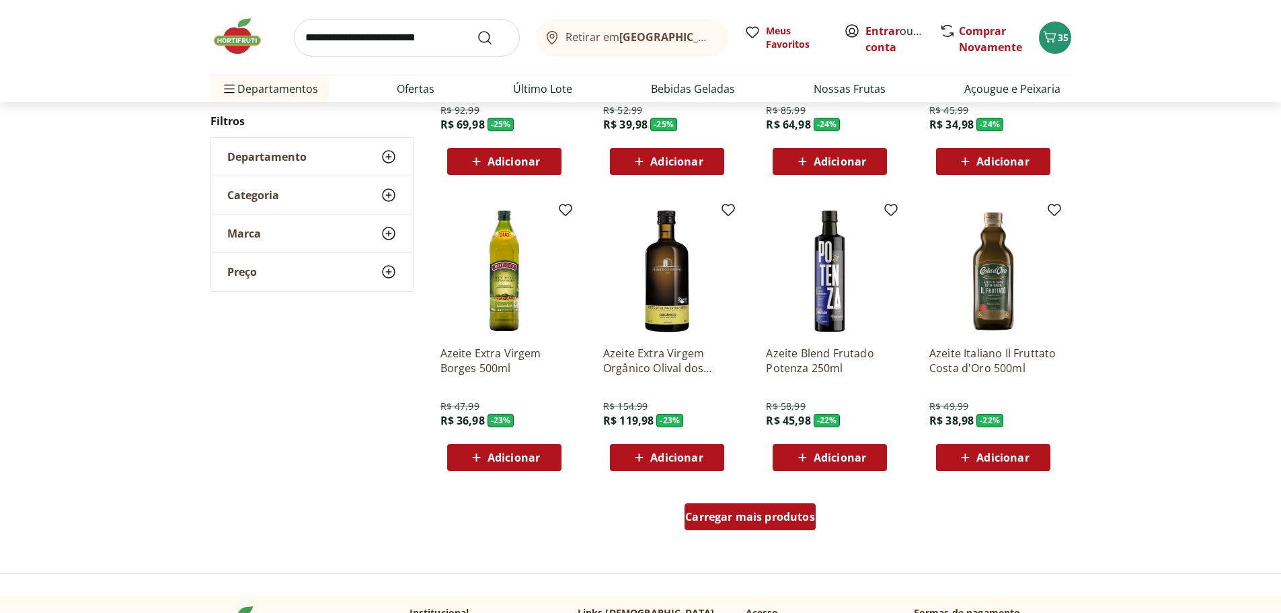
click at [746, 514] on span "Carregar mais produtos" at bounding box center [750, 516] width 130 height 11
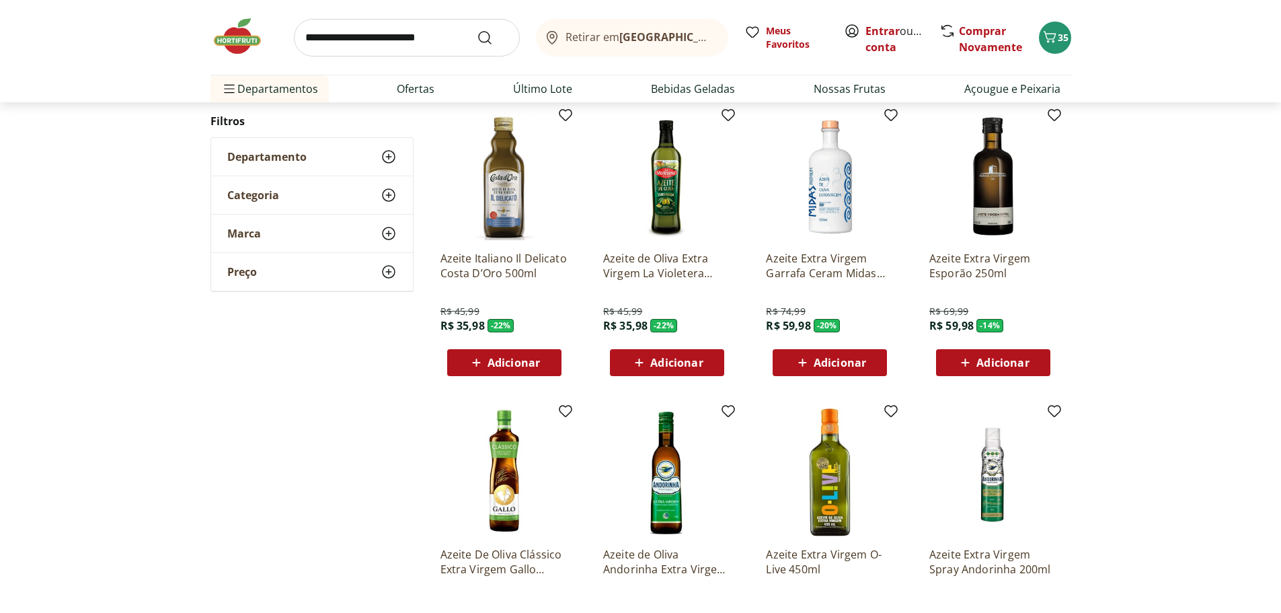
scroll to position [1950, 0]
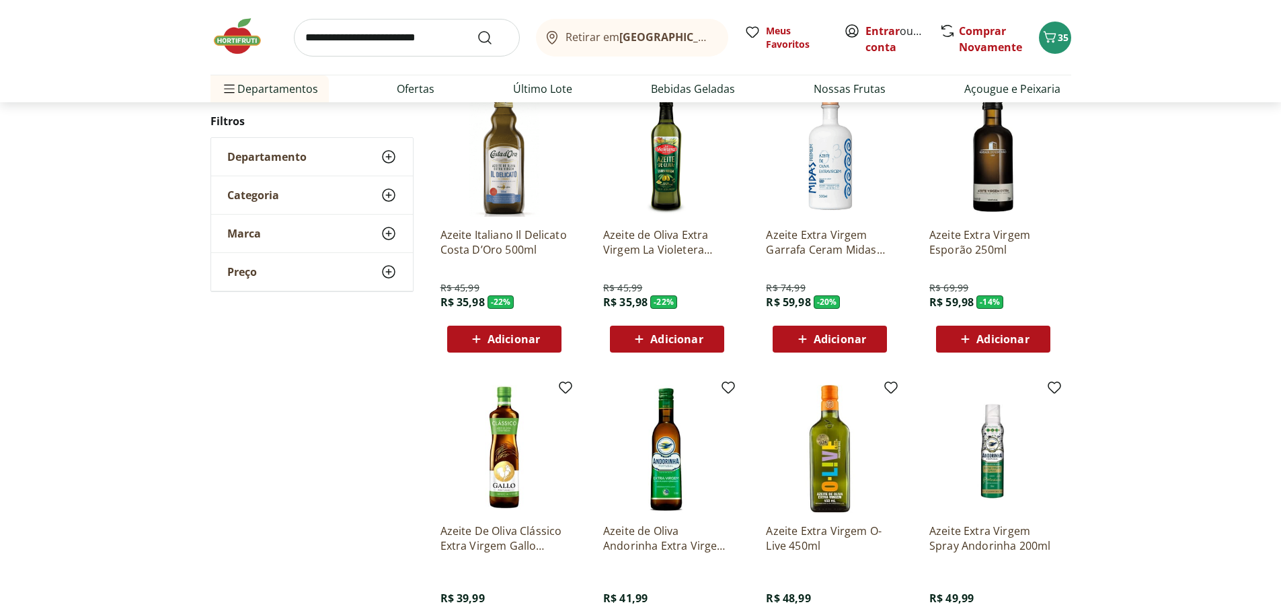
click at [528, 341] on span "Adicionar" at bounding box center [514, 339] width 52 height 11
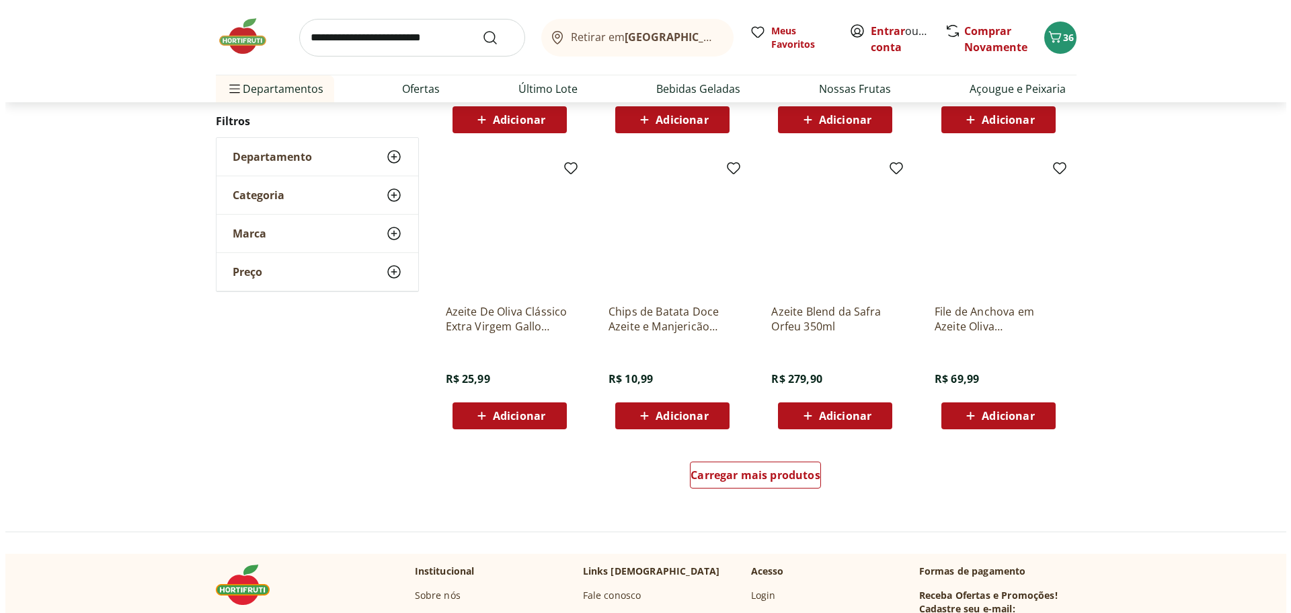
scroll to position [2488, 0]
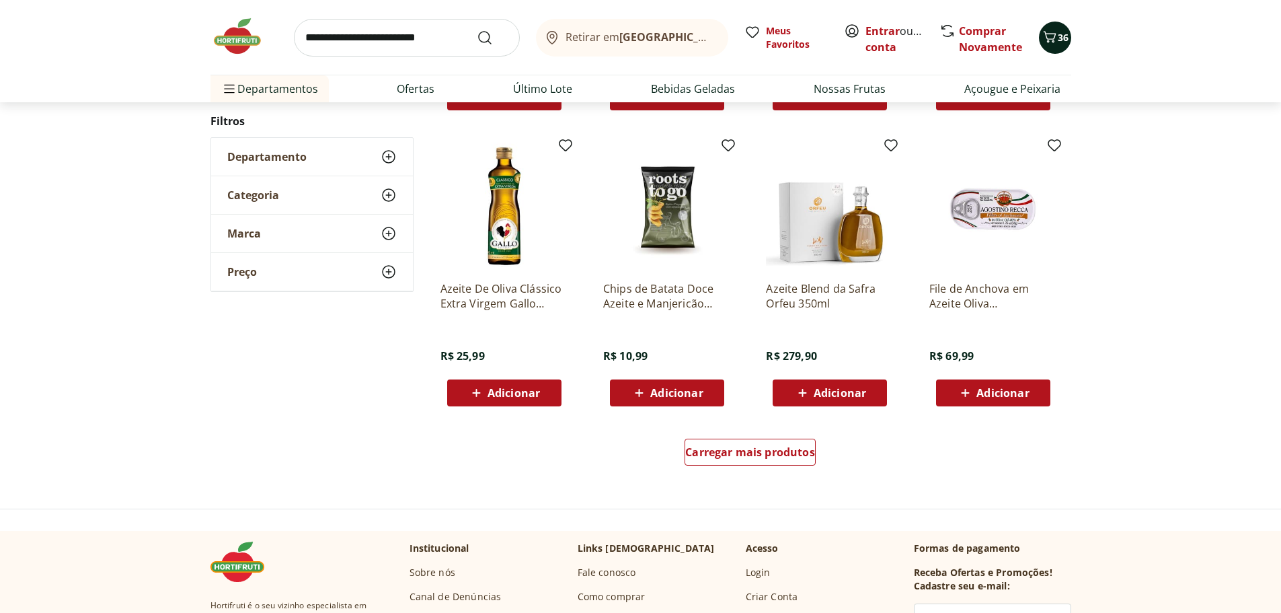
click at [1042, 47] on button "36" at bounding box center [1055, 38] width 32 height 32
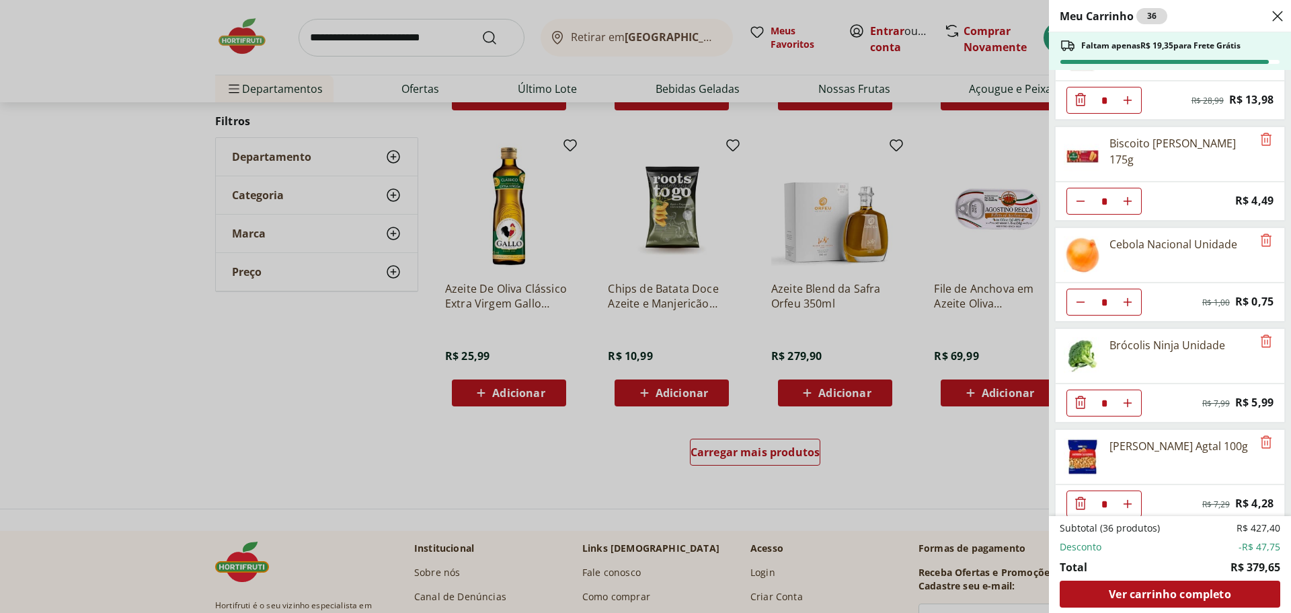
scroll to position [1614, 0]
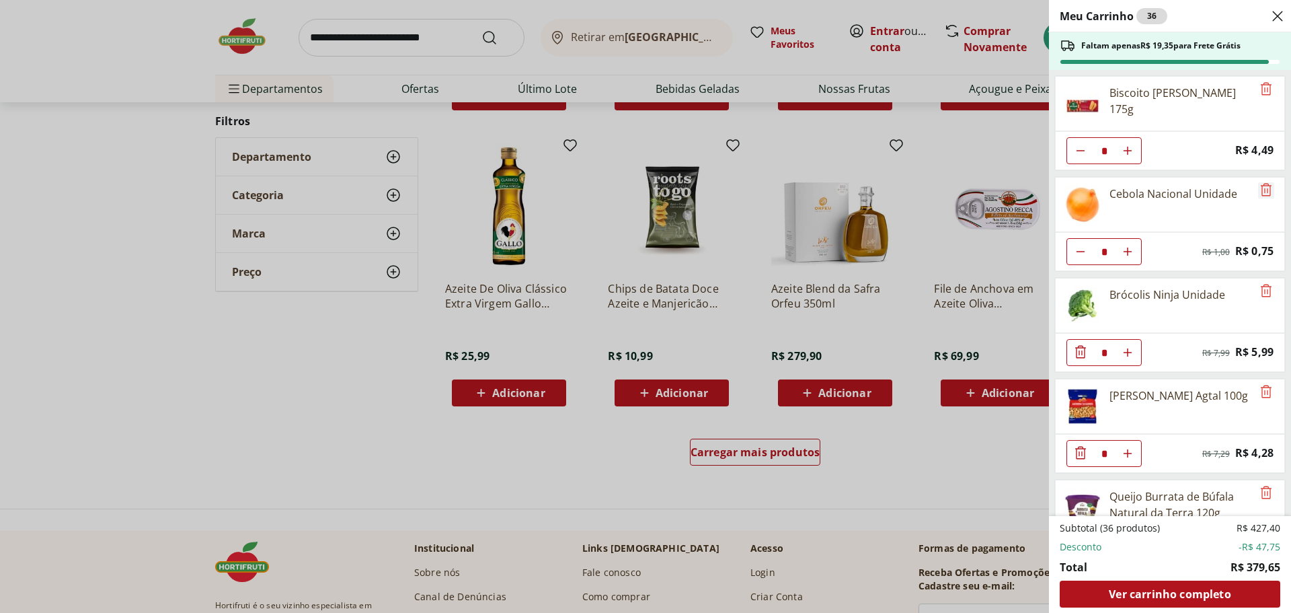
click at [1264, 196] on icon "Remove" at bounding box center [1266, 189] width 11 height 13
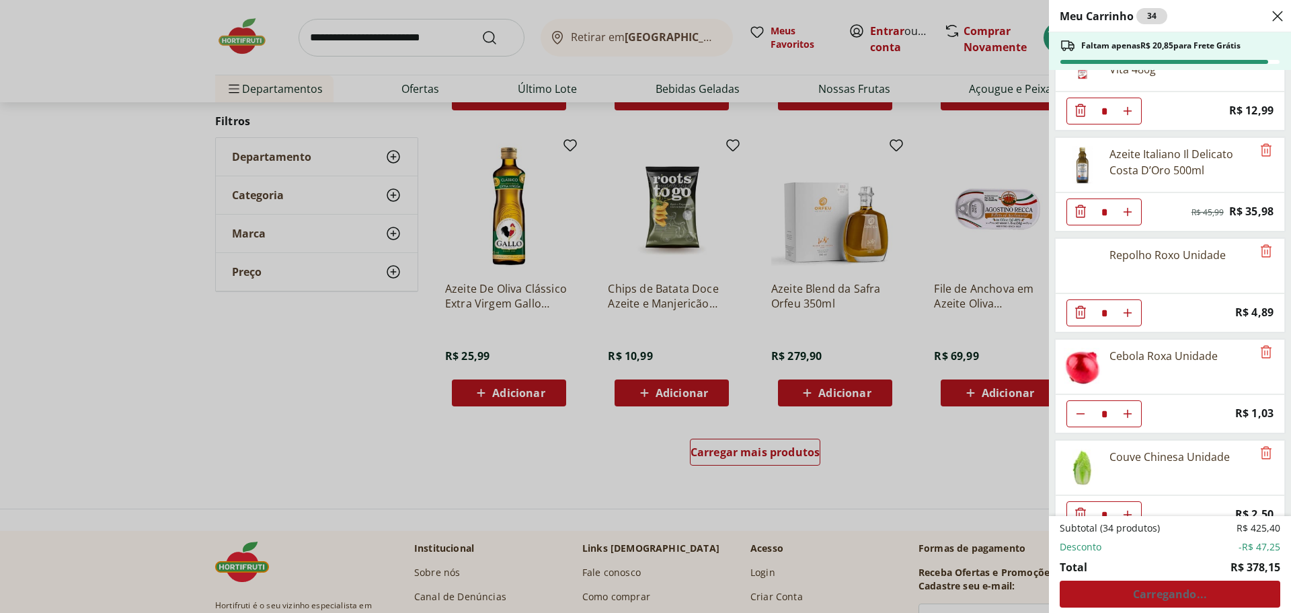
scroll to position [0, 0]
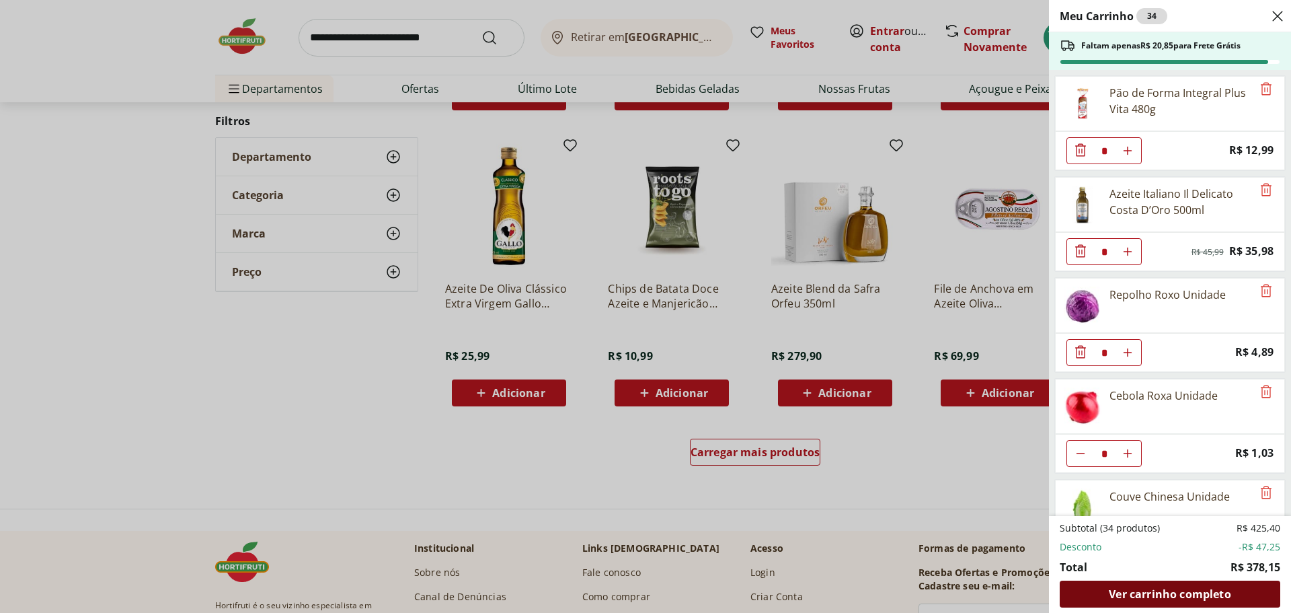
click at [1186, 597] on span "Ver carrinho completo" at bounding box center [1170, 593] width 122 height 11
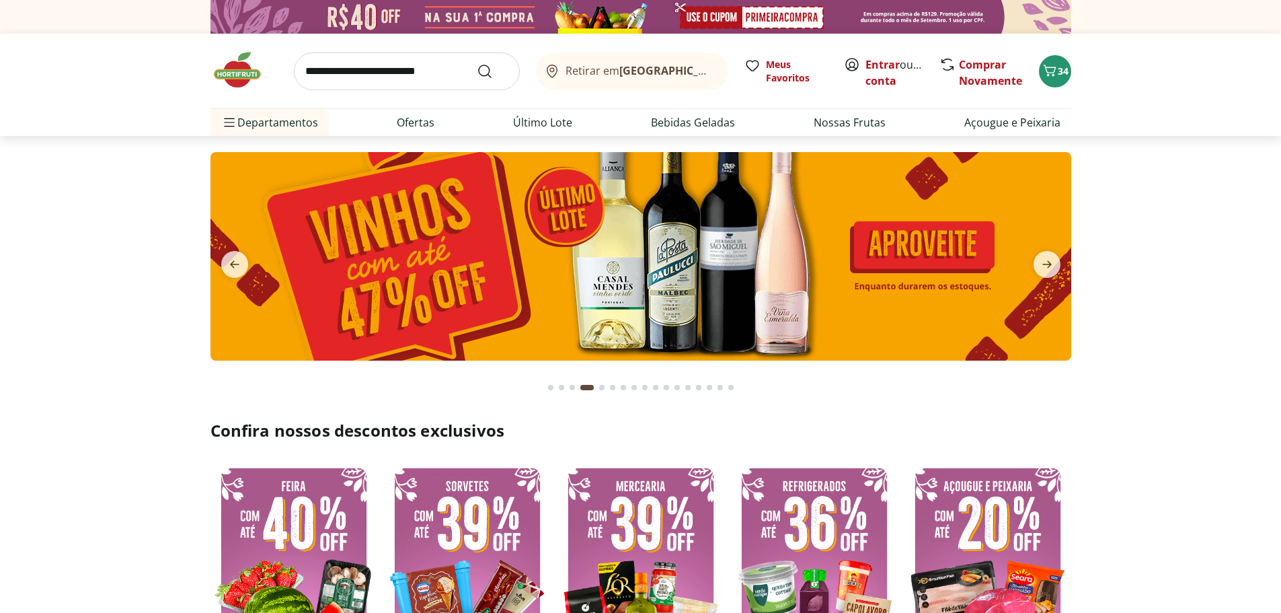
type input "*"
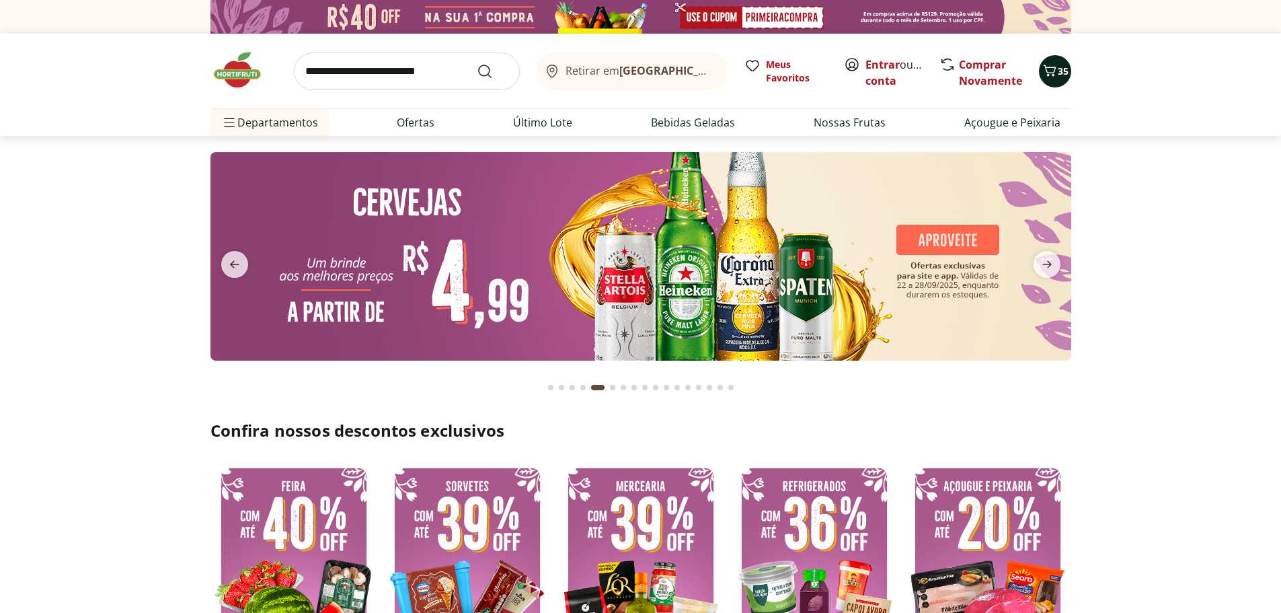
drag, startPoint x: 0, startPoint y: 0, endPoint x: 1056, endPoint y: 69, distance: 1058.7
click at [1056, 69] on icon "Carrinho" at bounding box center [1050, 71] width 16 height 16
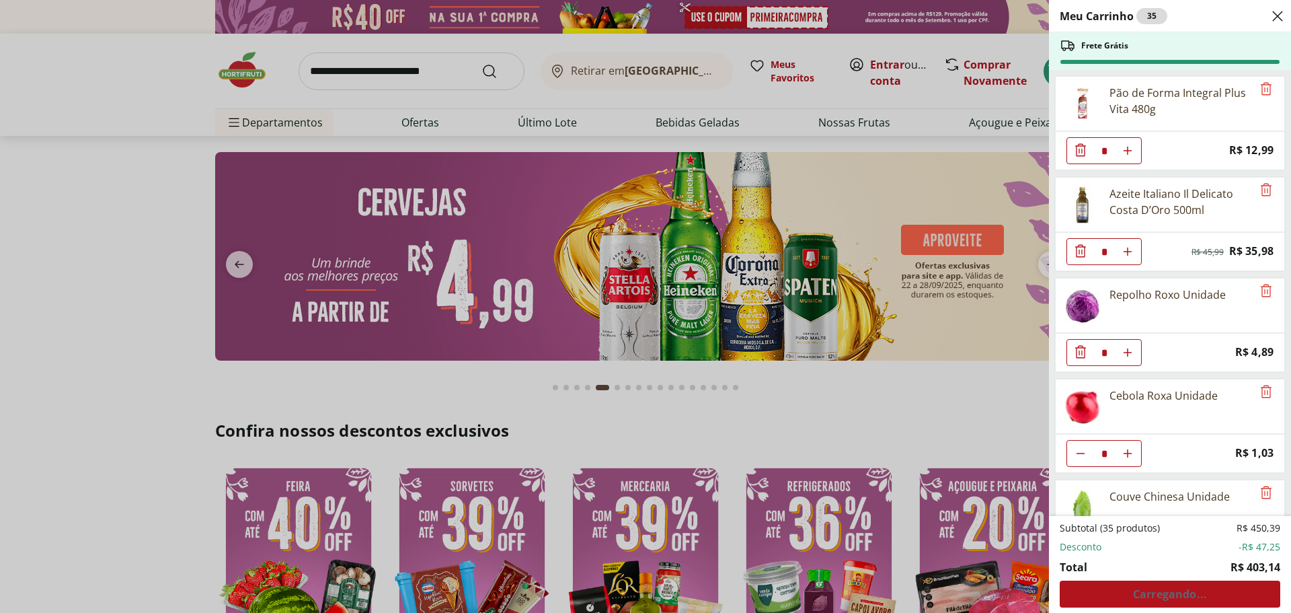
click at [1174, 596] on div "Subtotal (35 produtos) R$ 450,39 Desconto -R$ 47,25 Total R$ 403,14 Carregando.…" at bounding box center [1170, 564] width 221 height 86
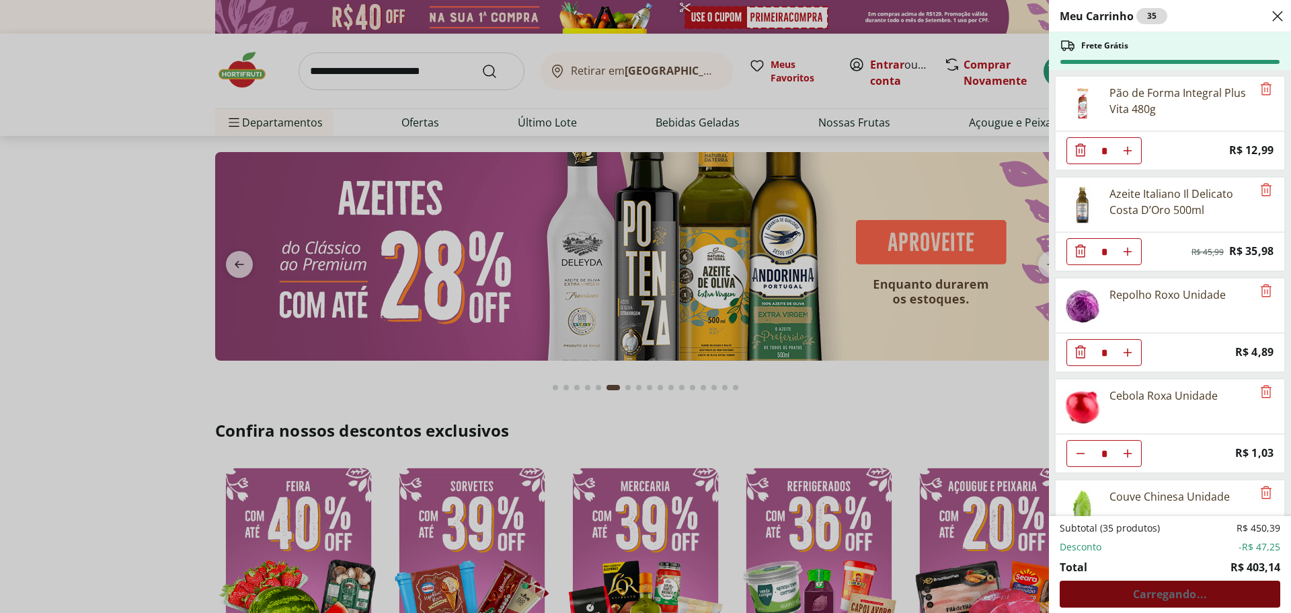
click at [1174, 596] on div "Subtotal (35 produtos) R$ 450,39 Desconto -R$ 47,25 Total R$ 403,14 Carregando.…" at bounding box center [1170, 564] width 221 height 86
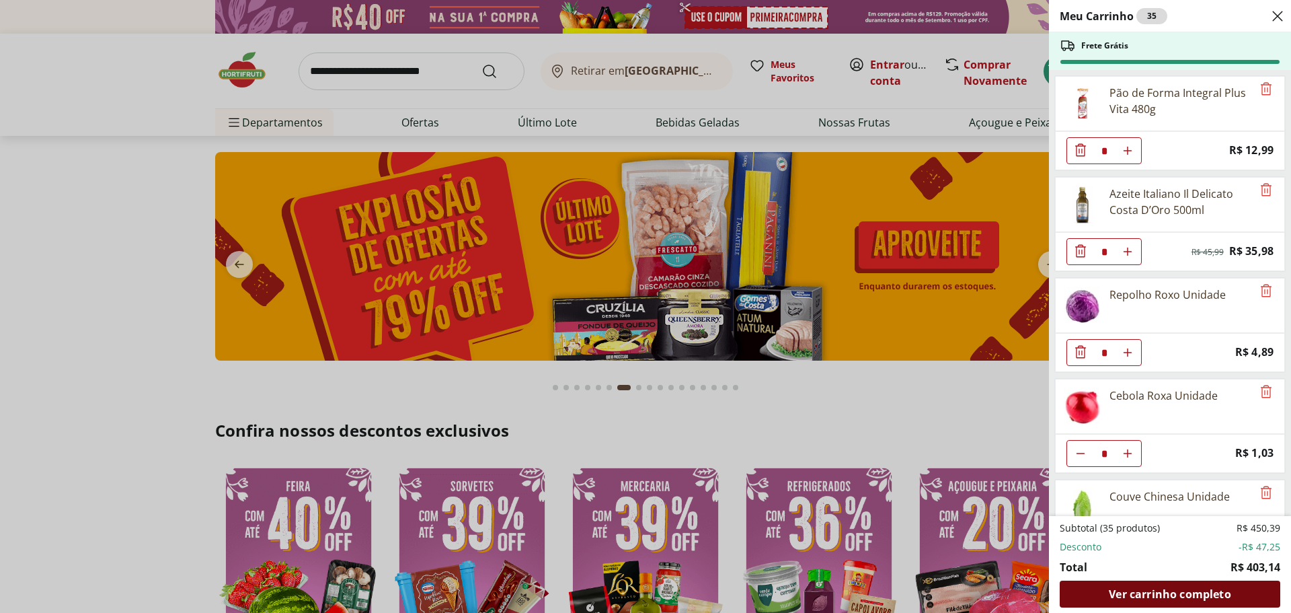
click at [1184, 599] on span "Ver carrinho completo" at bounding box center [1170, 593] width 122 height 11
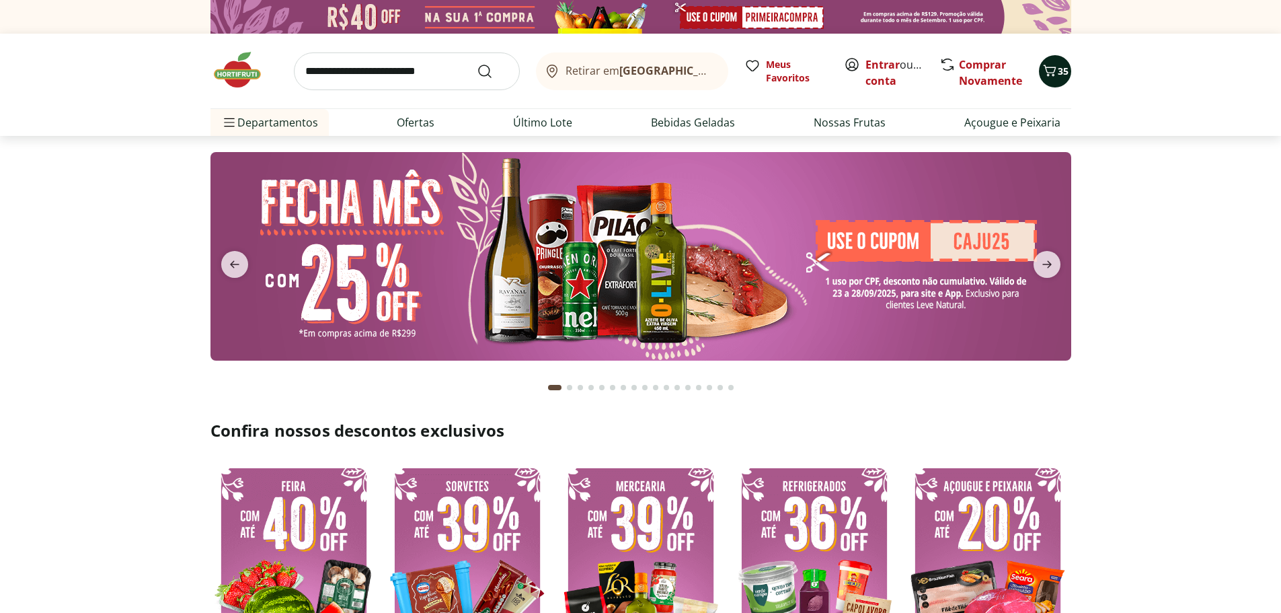
click at [1050, 81] on div "35" at bounding box center [1055, 72] width 11 height 22
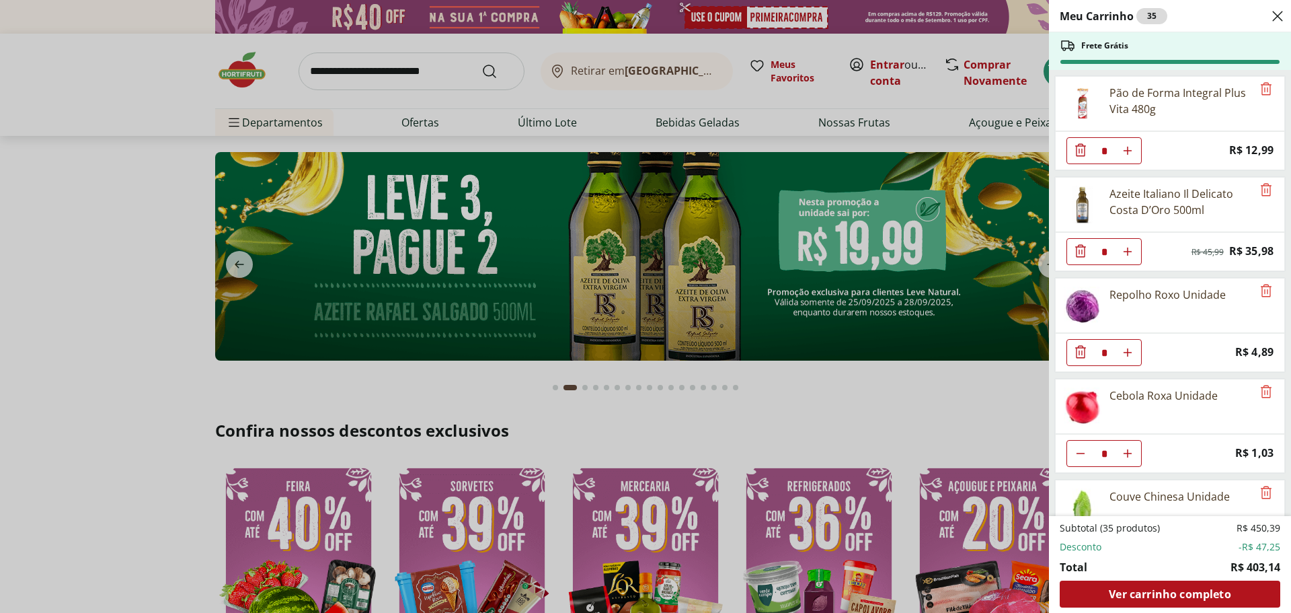
click at [234, 262] on div "Meu Carrinho 35 Frete Grátis Pão de Forma Integral Plus Vita 480g * Price: R$ 1…" at bounding box center [645, 306] width 1291 height 613
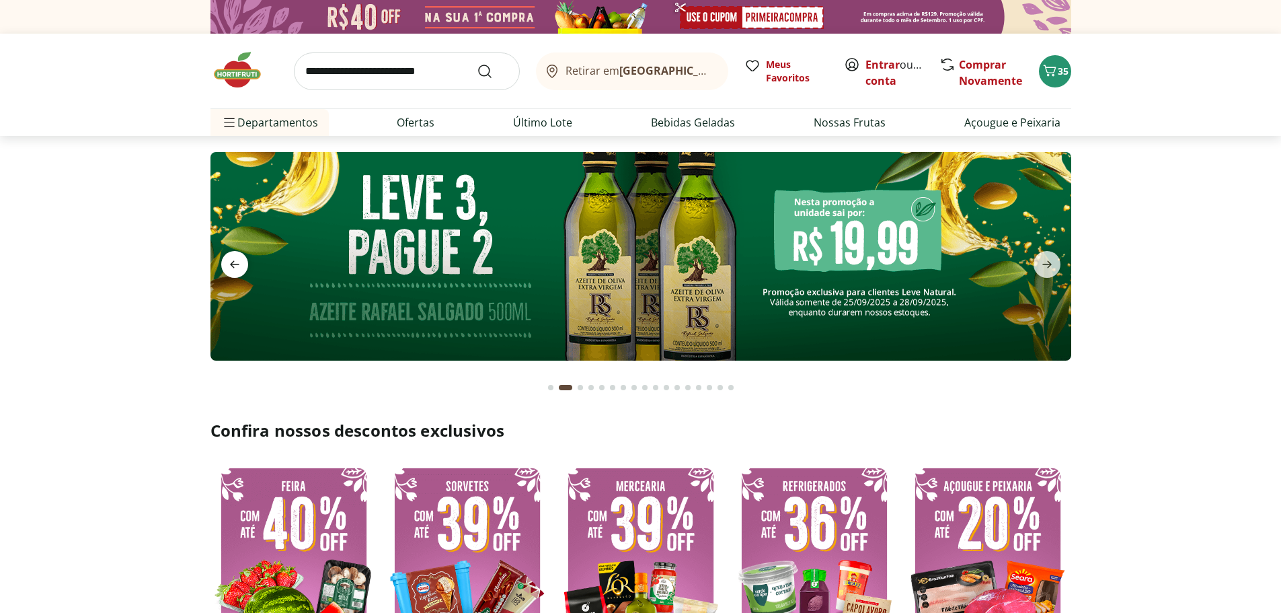
click at [234, 264] on icon "previous" at bounding box center [235, 264] width 16 height 16
